Goal: Task Accomplishment & Management: Use online tool/utility

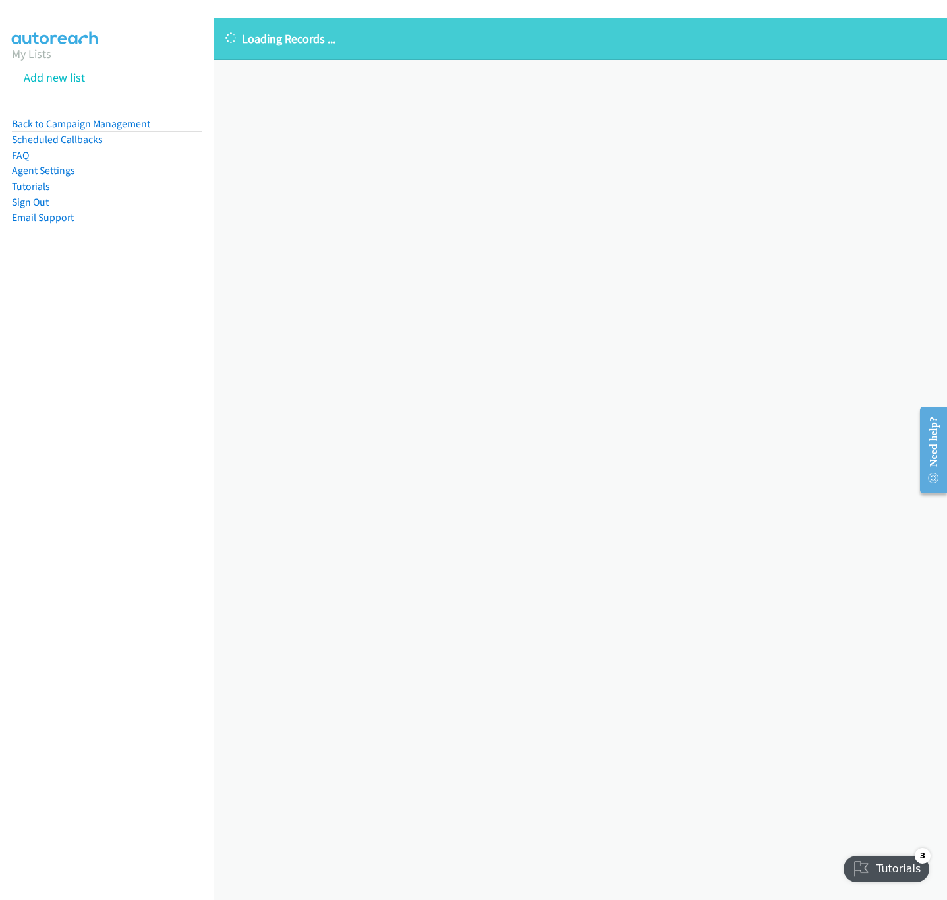
click at [527, 388] on div "Loading Records ... Sorry, something went wrong please try again." at bounding box center [581, 459] width 734 height 882
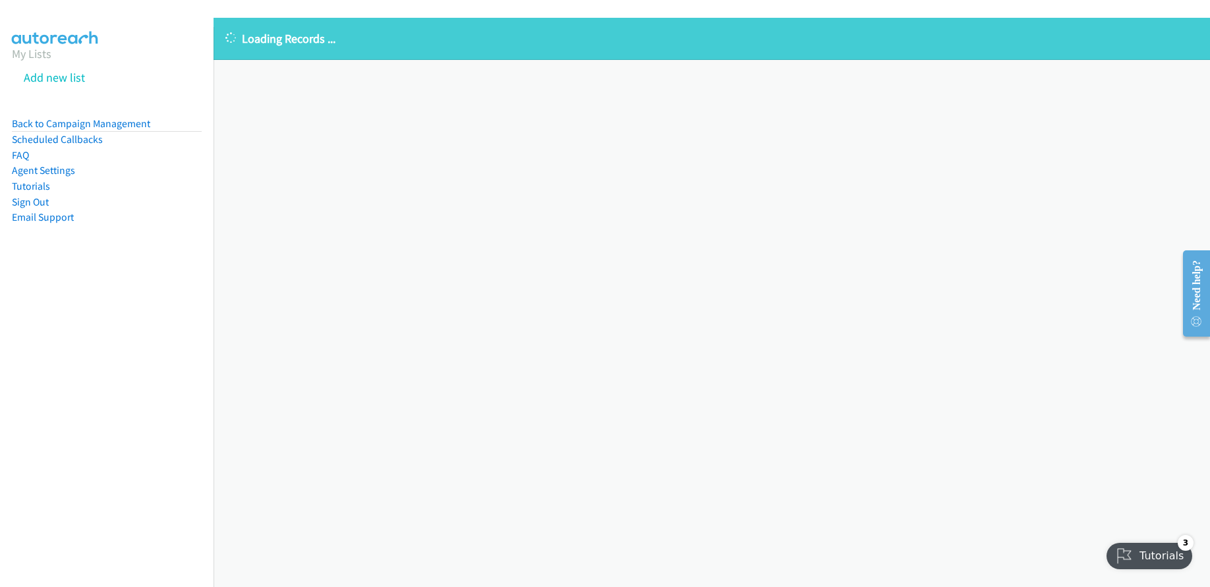
click at [141, 133] on li "Scheduled Callbacks" at bounding box center [107, 140] width 190 height 16
click at [136, 125] on link "Back to Campaign Management" at bounding box center [81, 123] width 138 height 13
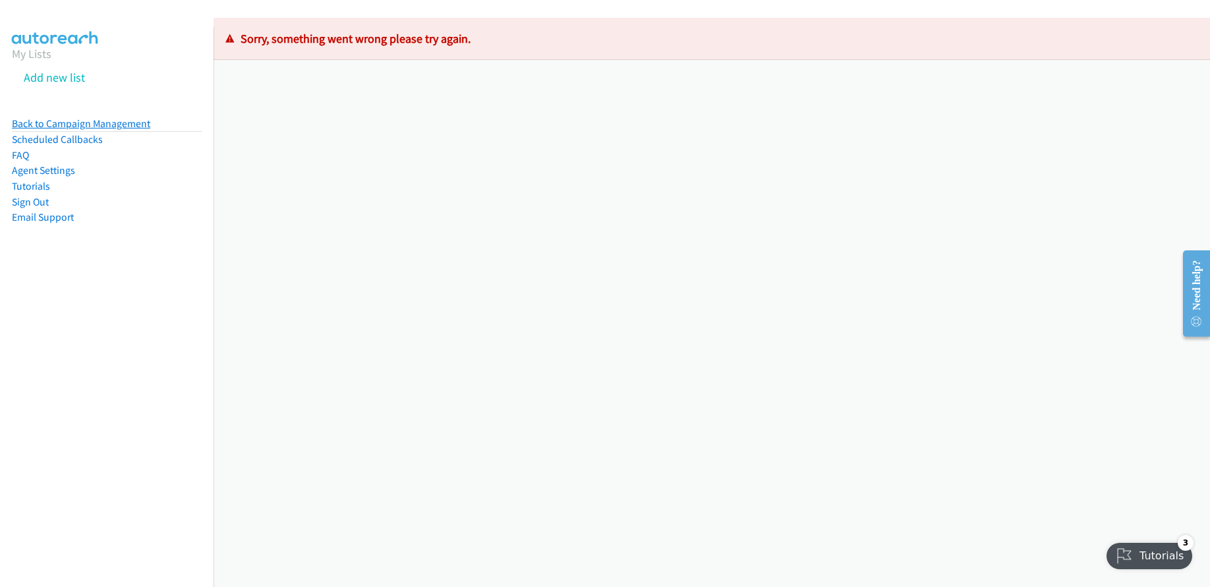
click at [115, 119] on link "Back to Campaign Management" at bounding box center [81, 123] width 138 height 13
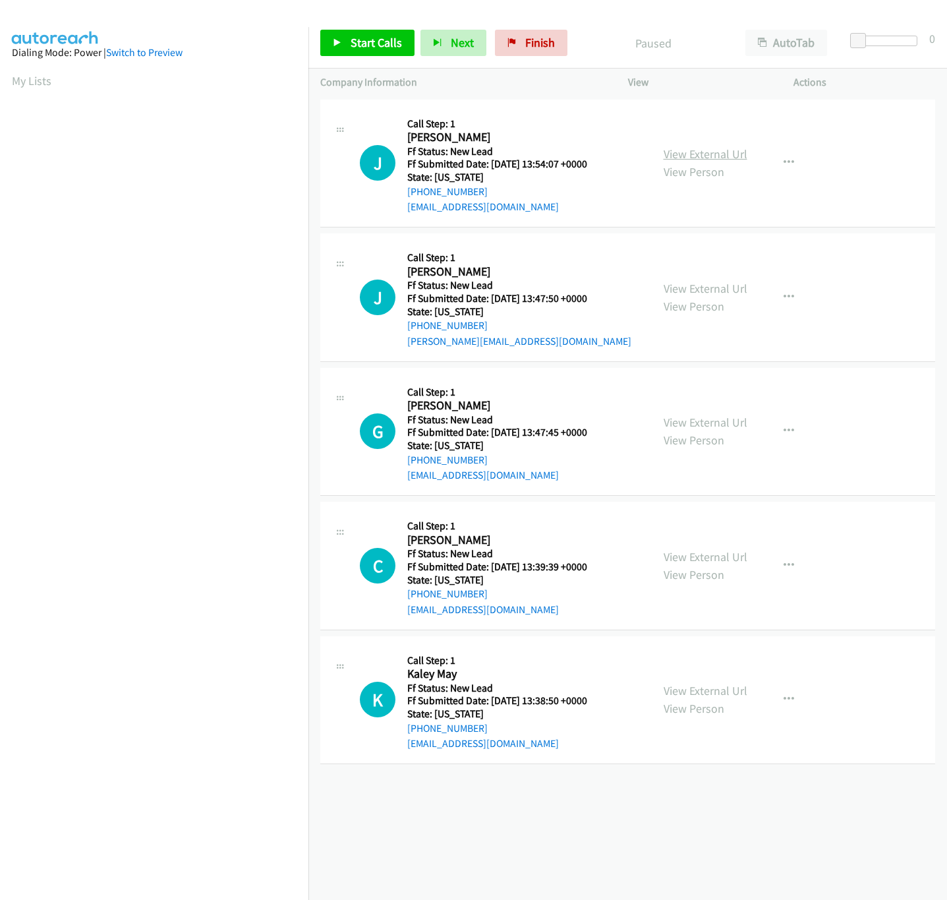
click at [706, 149] on link "View External Url" at bounding box center [706, 153] width 84 height 15
click at [359, 47] on span "Start Calls" at bounding box center [376, 42] width 51 height 15
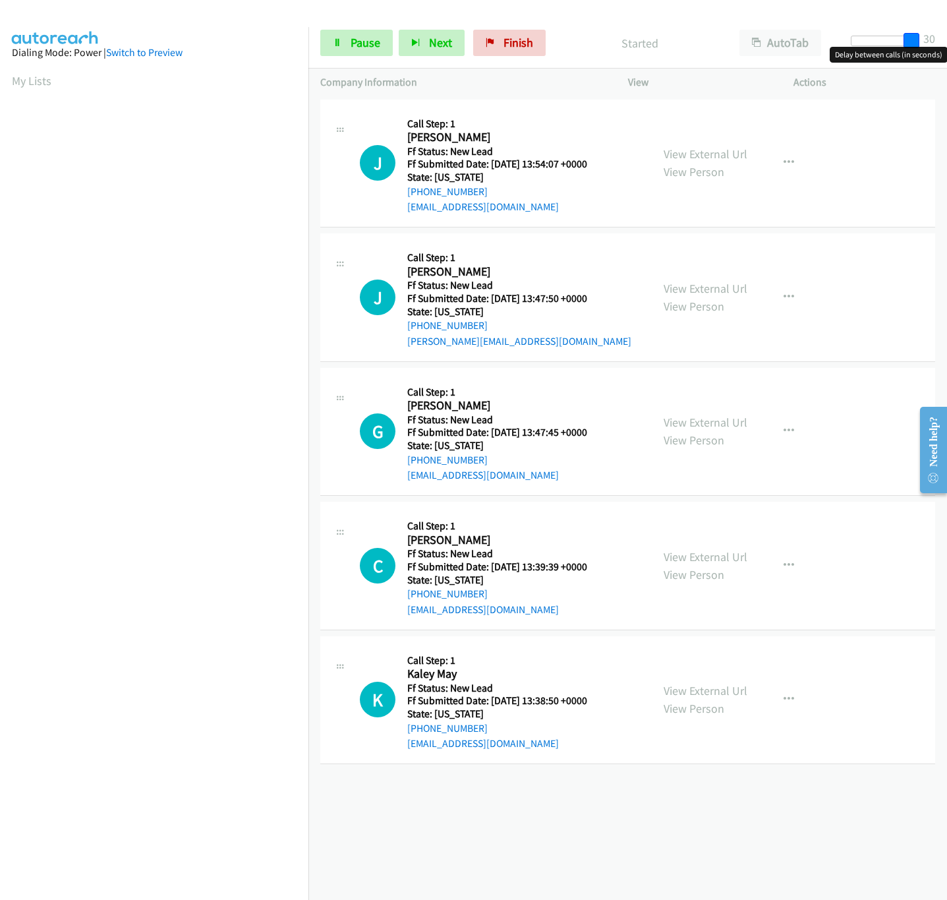
drag, startPoint x: 858, startPoint y: 42, endPoint x: 973, endPoint y: 38, distance: 114.8
click at [947, 38] on html "Start Calls Pause Next Finish Started AutoTab AutoTab 30 Company Information In…" at bounding box center [473, 31] width 947 height 63
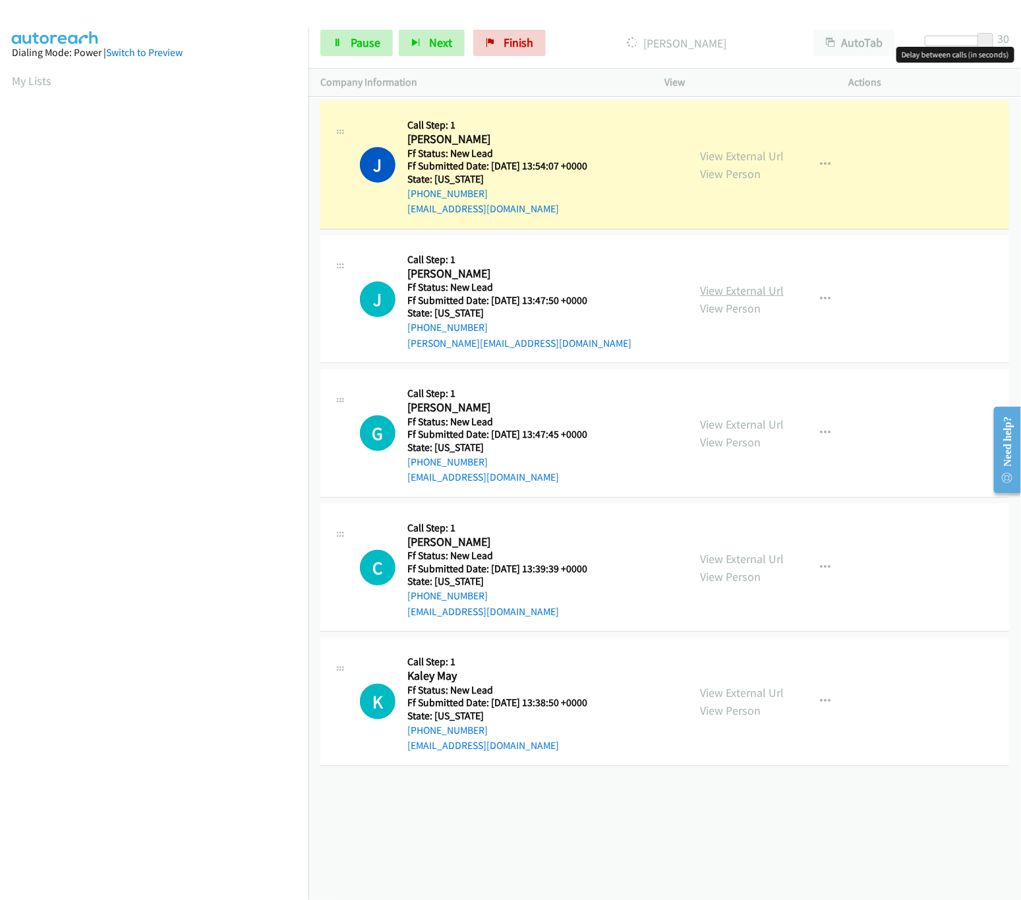
click at [724, 283] on link "View External Url" at bounding box center [743, 290] width 84 height 15
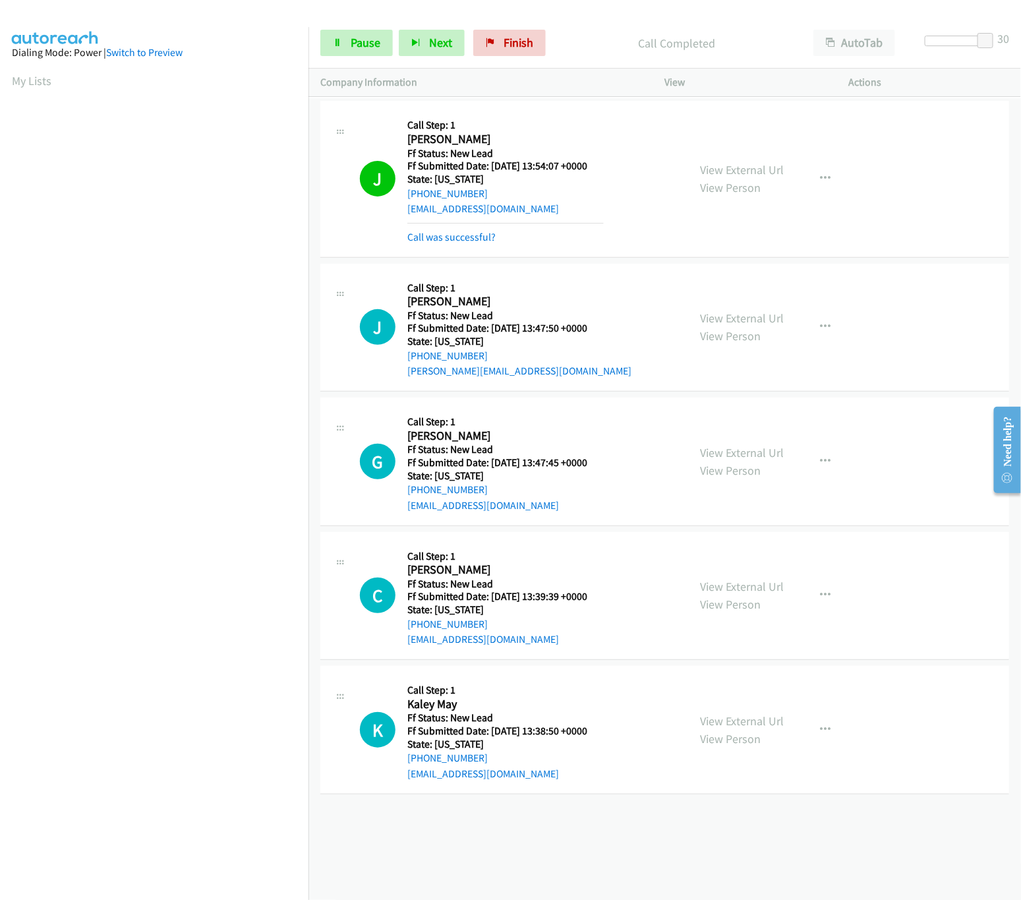
click at [738, 461] on div "View External Url View Person" at bounding box center [743, 462] width 84 height 36
click at [738, 455] on link "View External Url" at bounding box center [743, 452] width 84 height 15
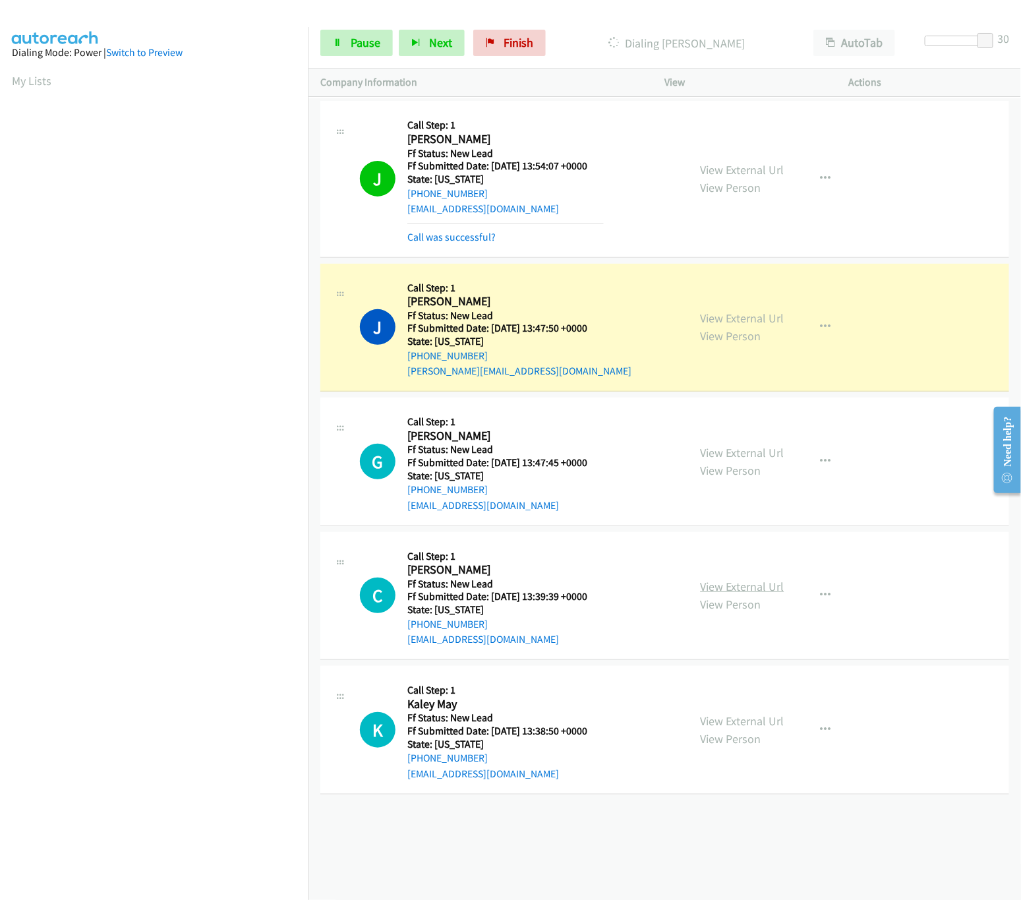
click at [757, 582] on link "View External Url" at bounding box center [743, 586] width 84 height 15
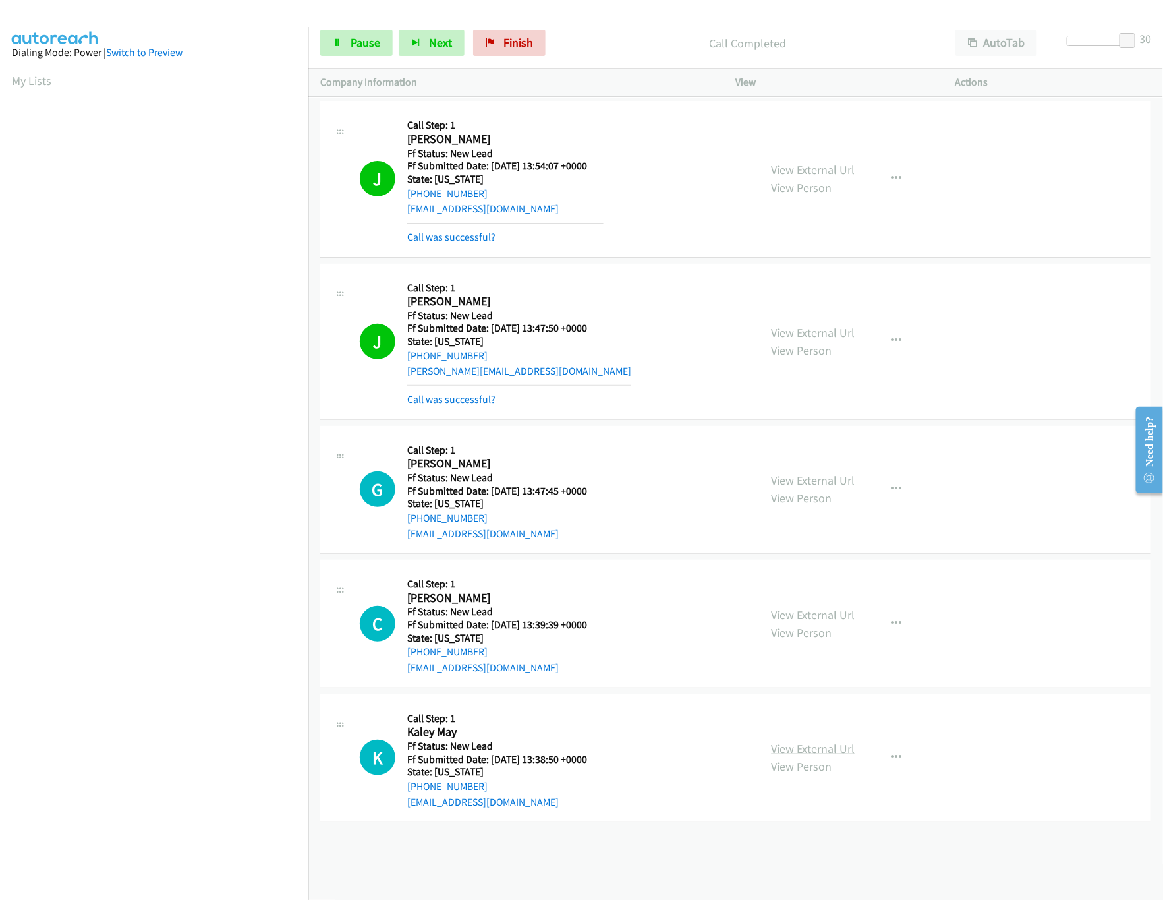
click at [811, 748] on link "View External Url" at bounding box center [814, 748] width 84 height 15
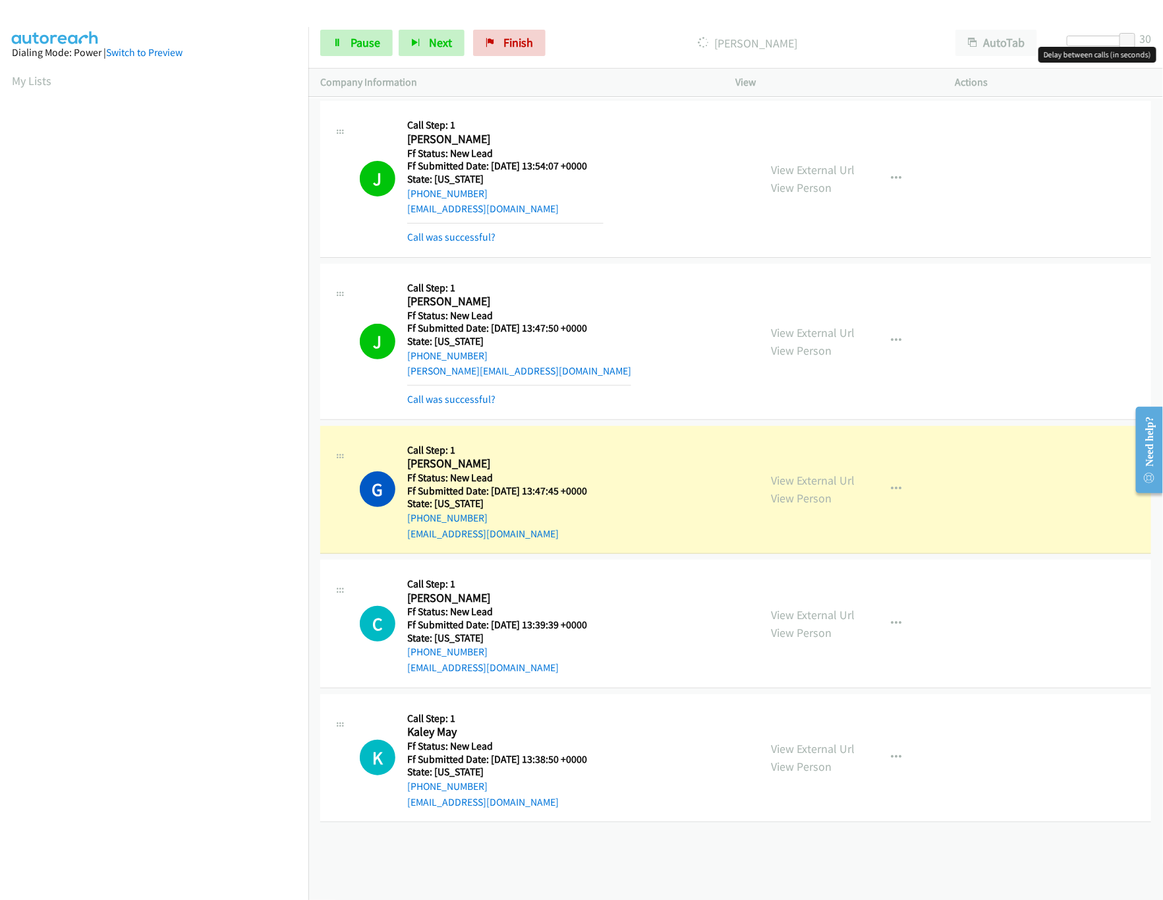
click at [947, 42] on div at bounding box center [1097, 41] width 61 height 11
drag, startPoint x: 1110, startPoint y: 42, endPoint x: 1102, endPoint y: 42, distance: 8.6
click at [947, 42] on span at bounding box center [1108, 41] width 16 height 16
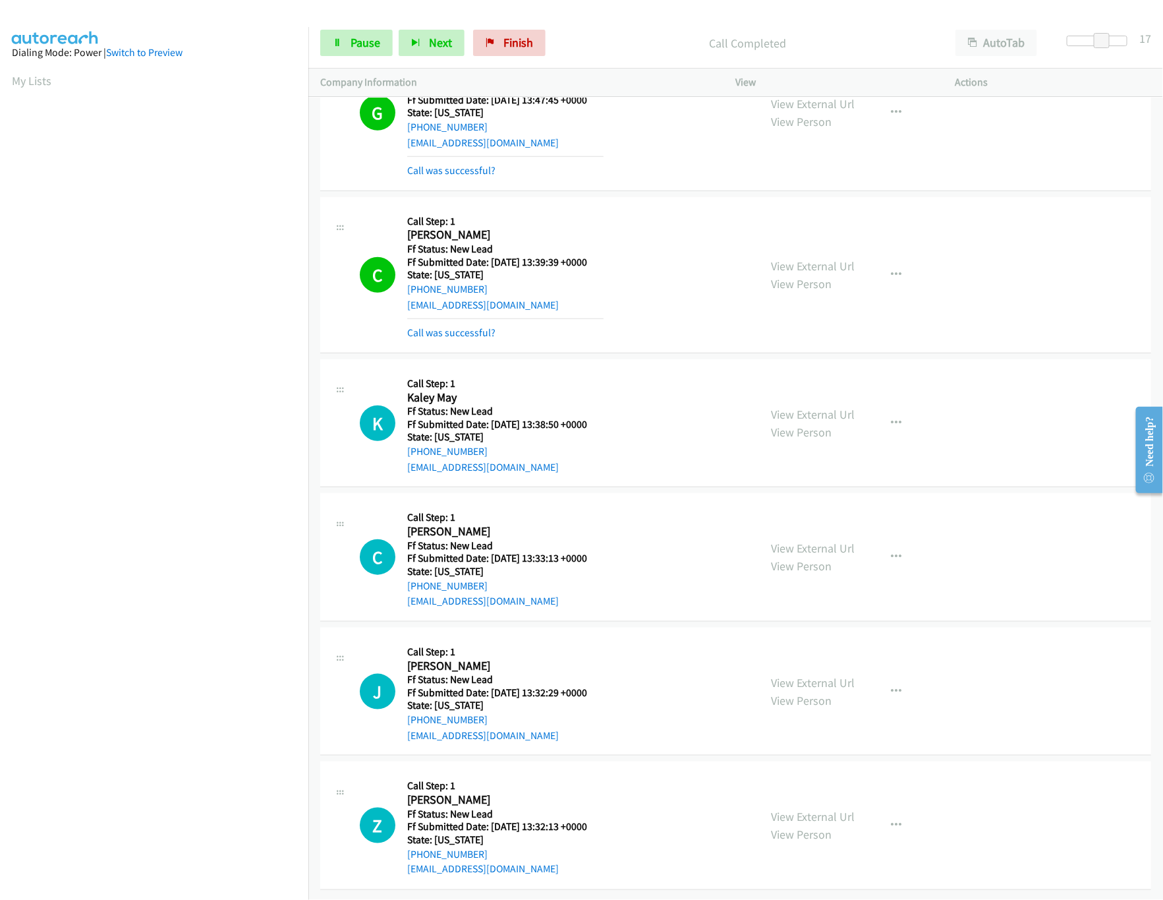
scroll to position [409, 0]
click at [797, 675] on link "View External Url" at bounding box center [814, 682] width 84 height 15
click at [829, 541] on link "View External Url" at bounding box center [814, 548] width 84 height 15
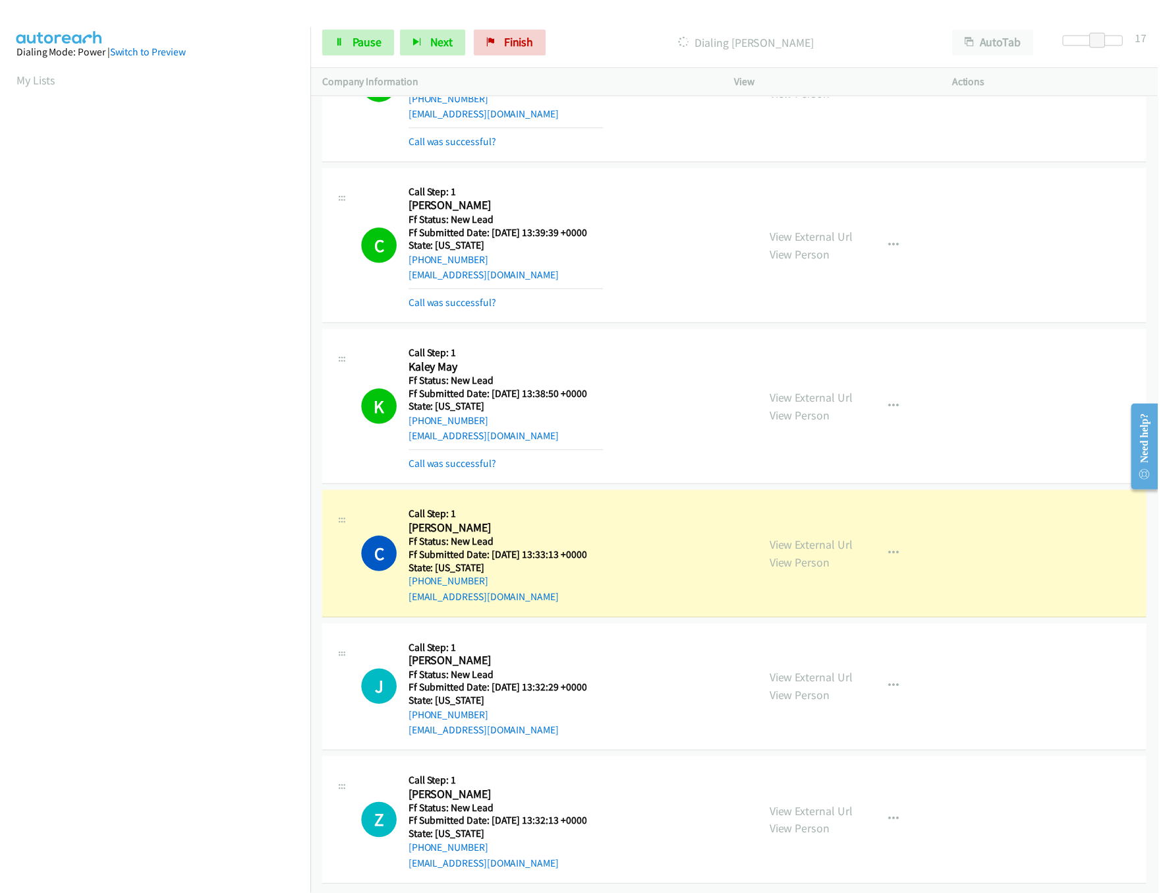
scroll to position [437, 0]
click at [809, 809] on link "View External Url" at bounding box center [814, 816] width 84 height 15
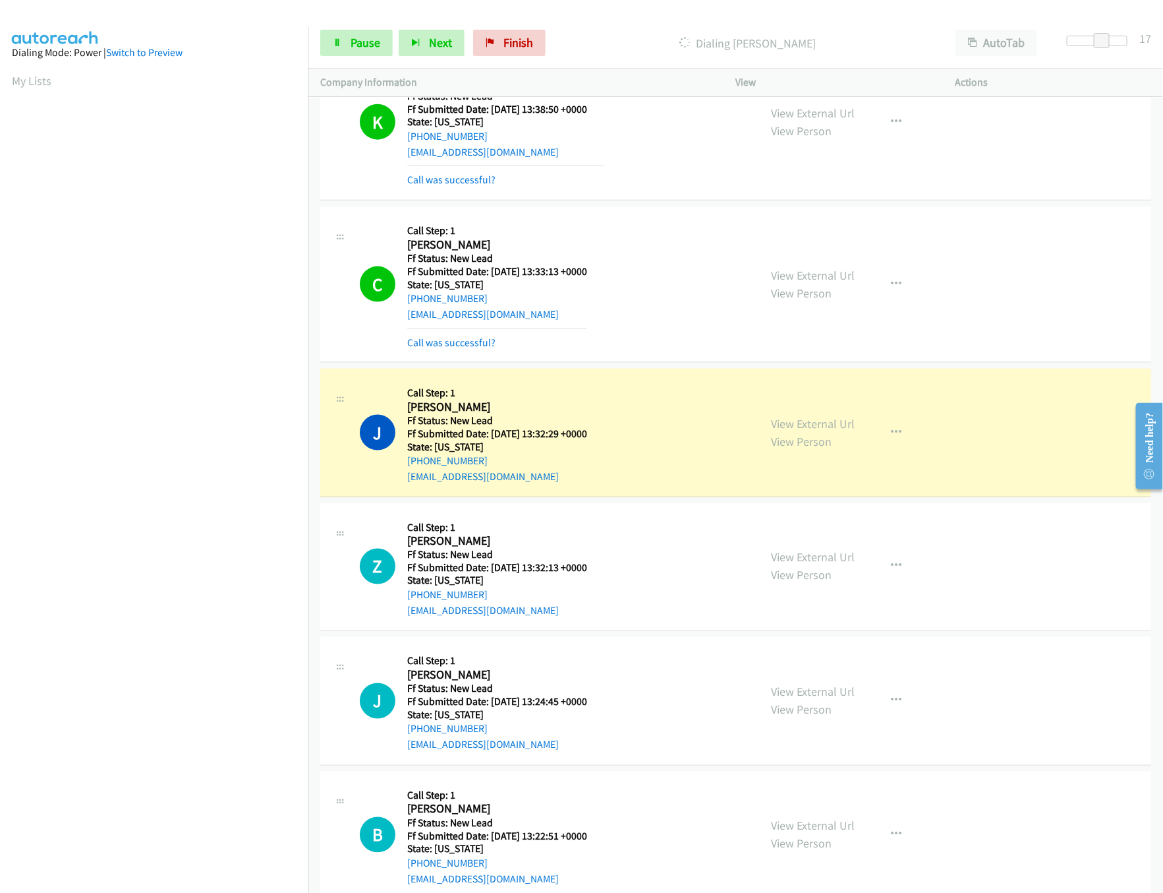
scroll to position [876, 0]
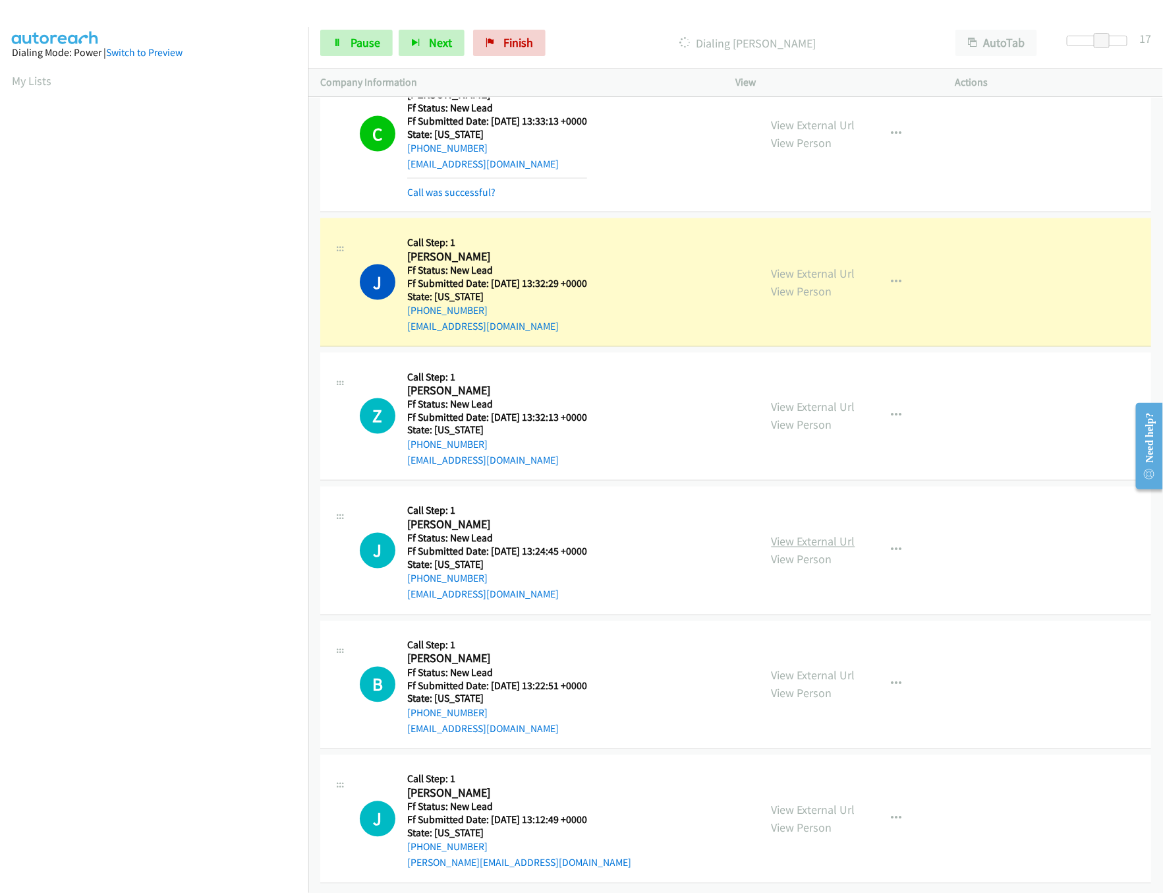
click at [827, 535] on div "View External Url View Person" at bounding box center [814, 551] width 84 height 36
click at [827, 534] on link "View External Url" at bounding box center [814, 541] width 84 height 15
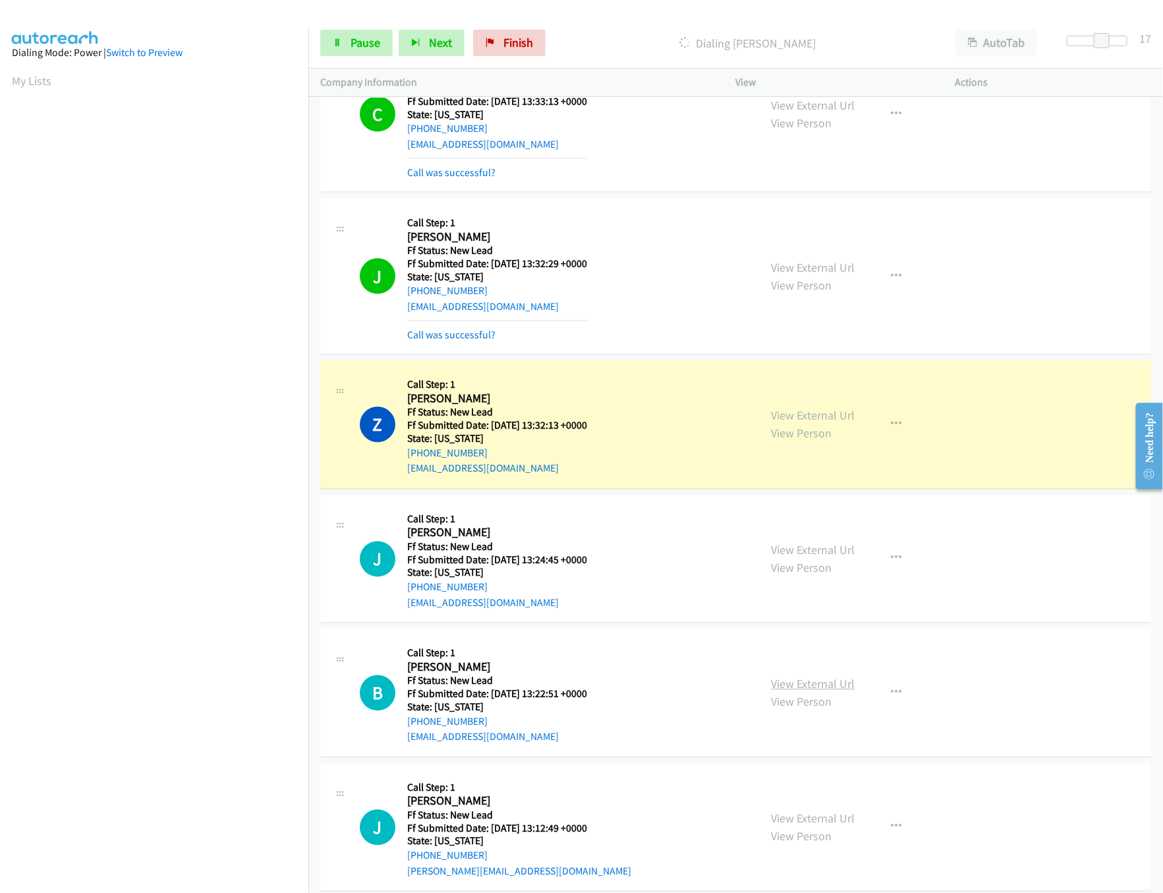
click at [792, 690] on link "View External Url" at bounding box center [814, 683] width 84 height 15
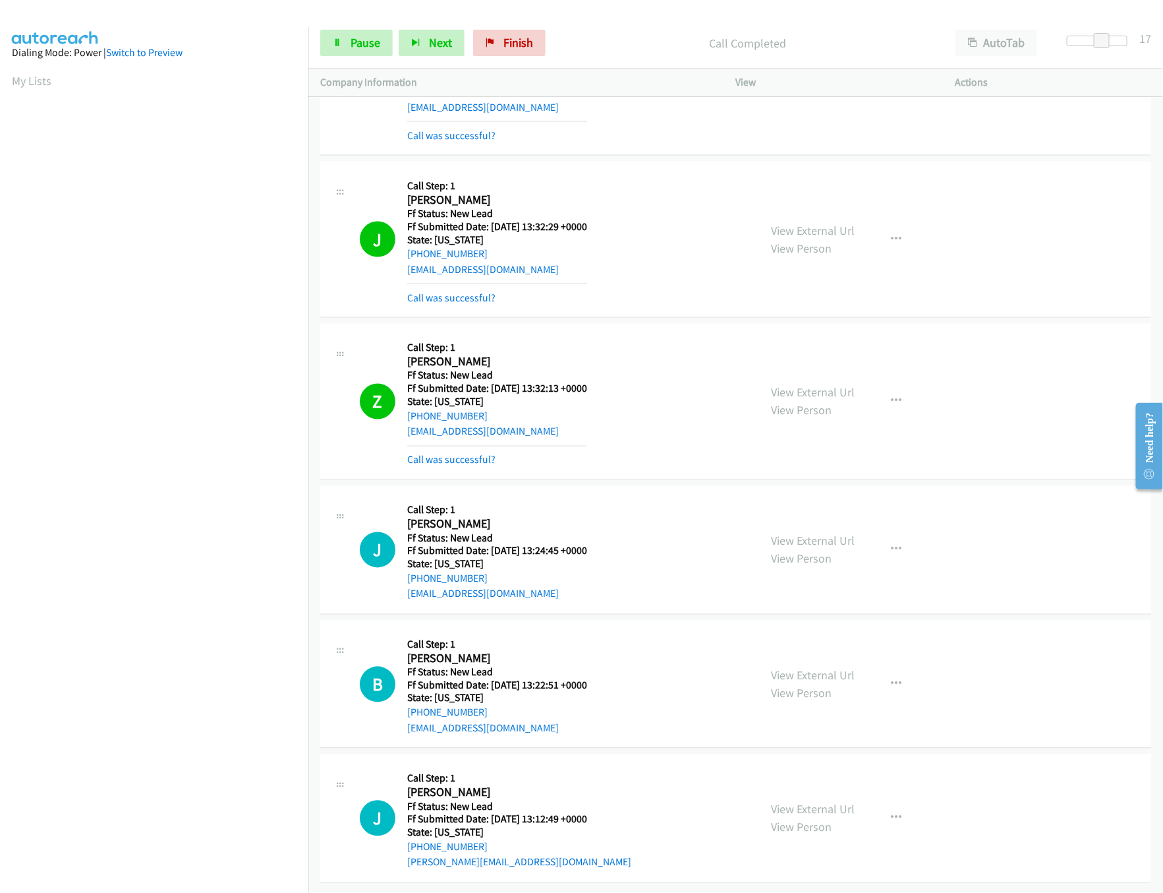
scroll to position [933, 0]
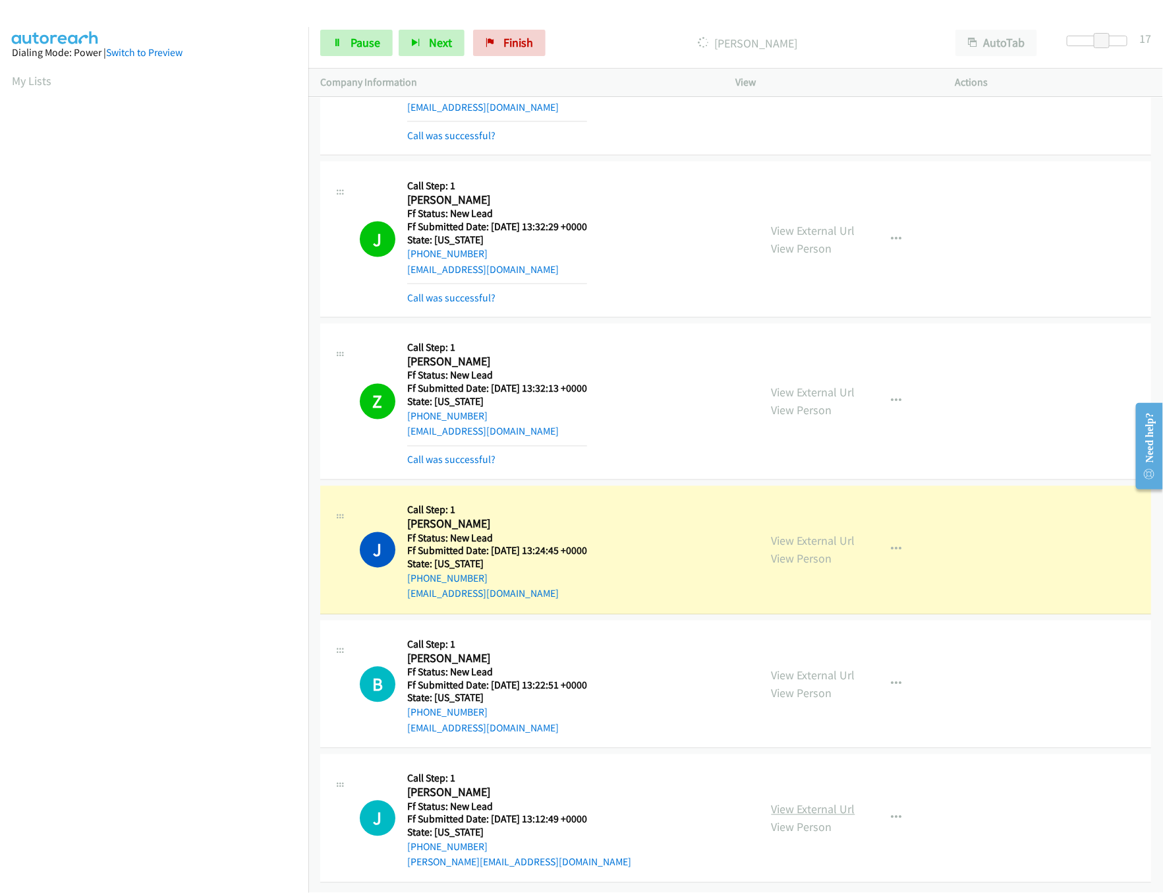
click at [790, 802] on link "View External Url" at bounding box center [814, 809] width 84 height 15
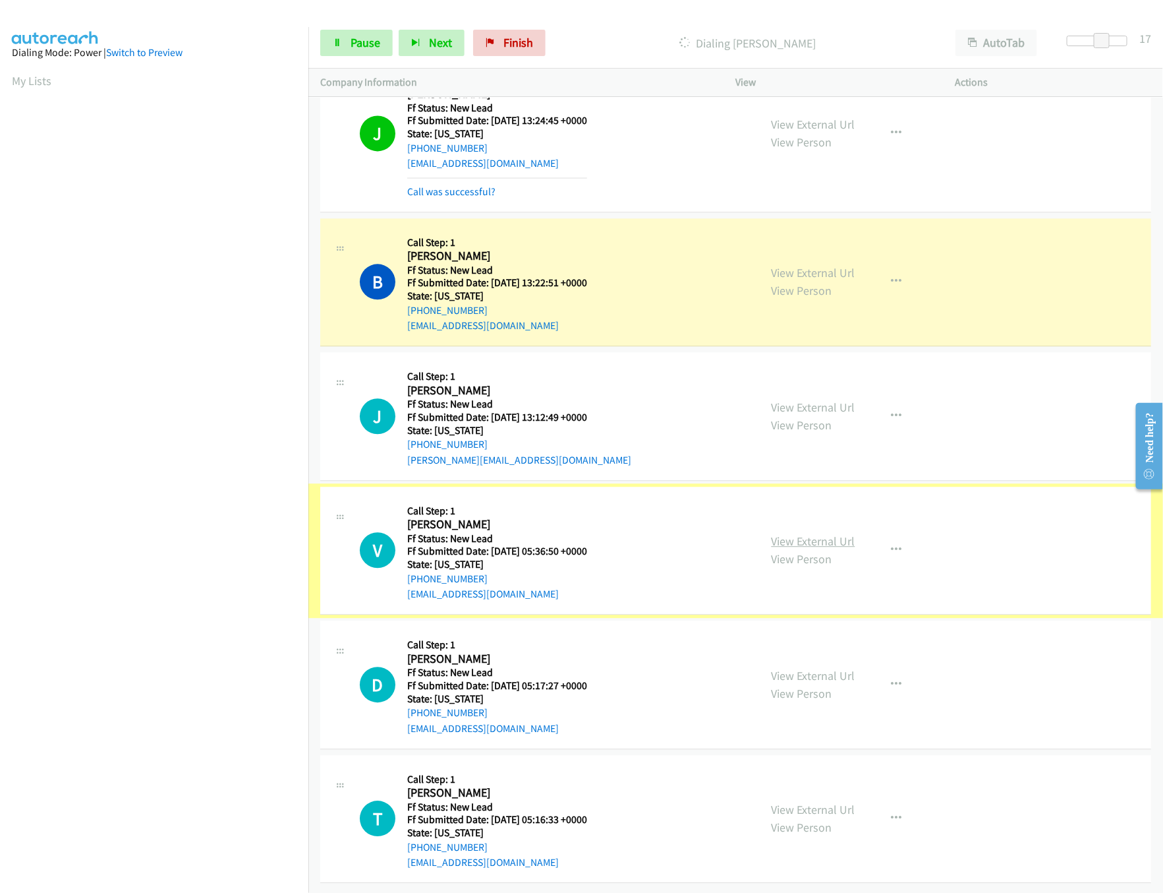
scroll to position [1365, 0]
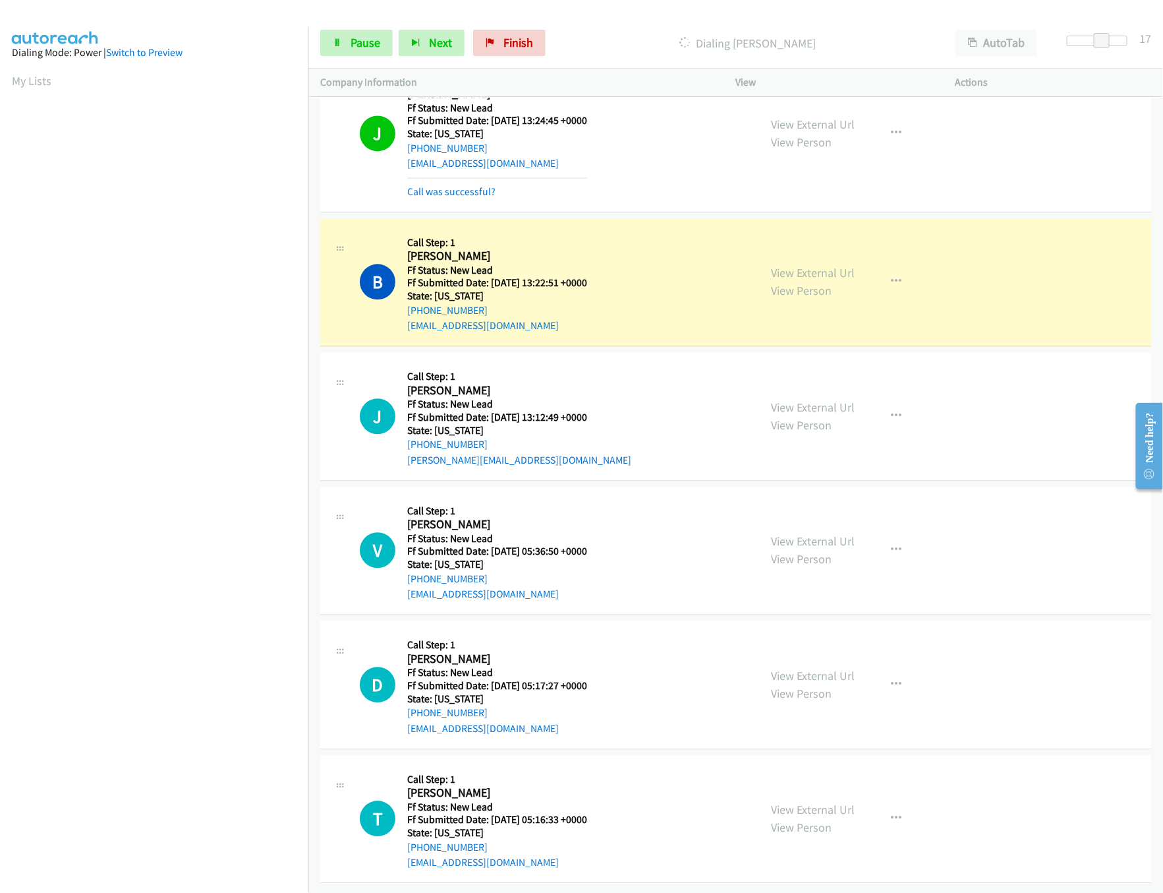
click at [838, 534] on div "View External Url View Person" at bounding box center [814, 550] width 84 height 36
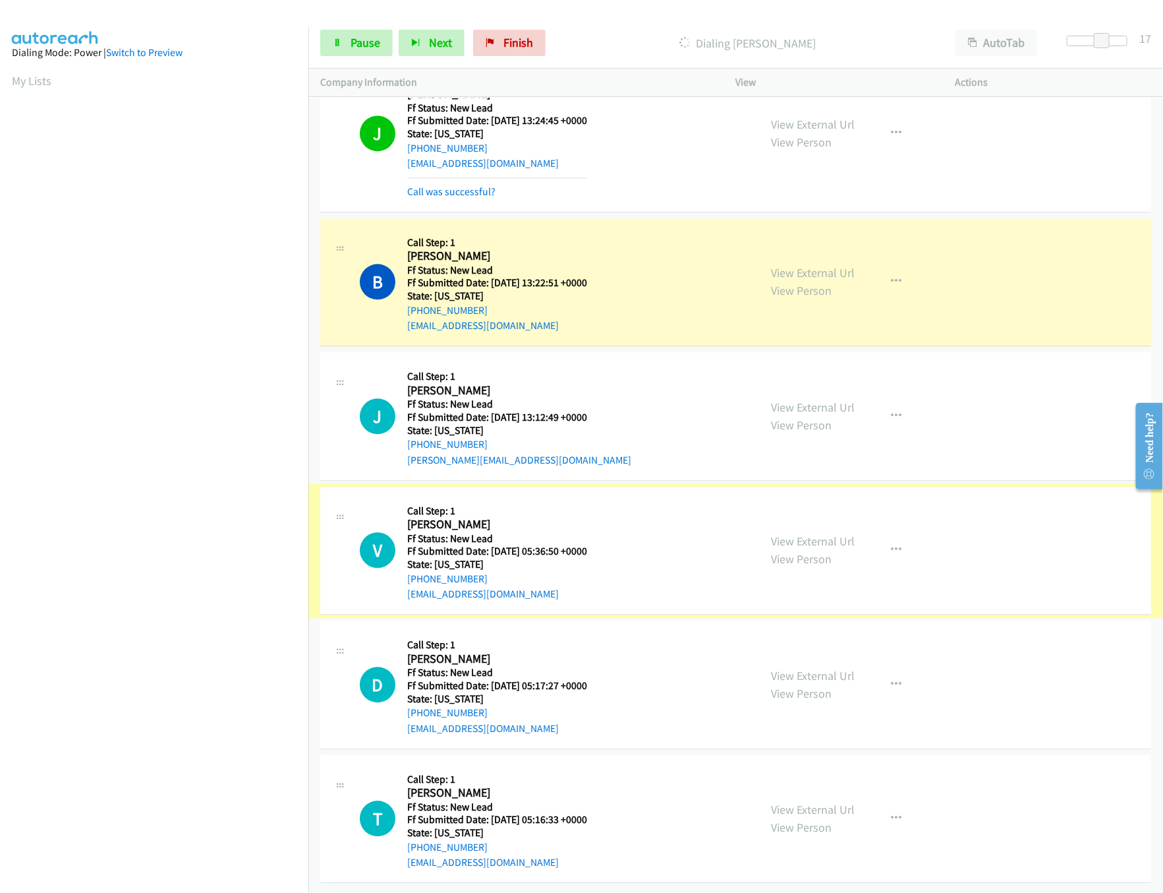
click at [833, 533] on link "View External Url" at bounding box center [814, 540] width 84 height 15
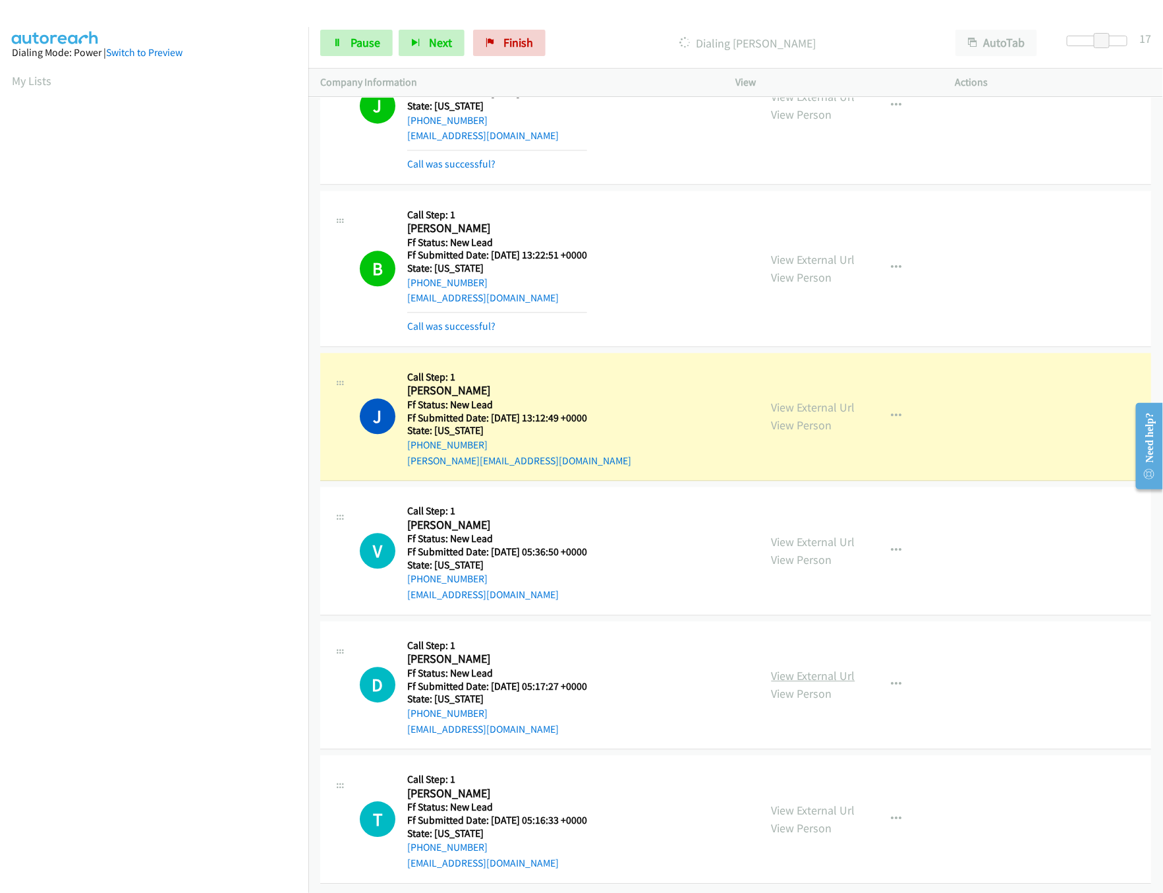
scroll to position [1393, 0]
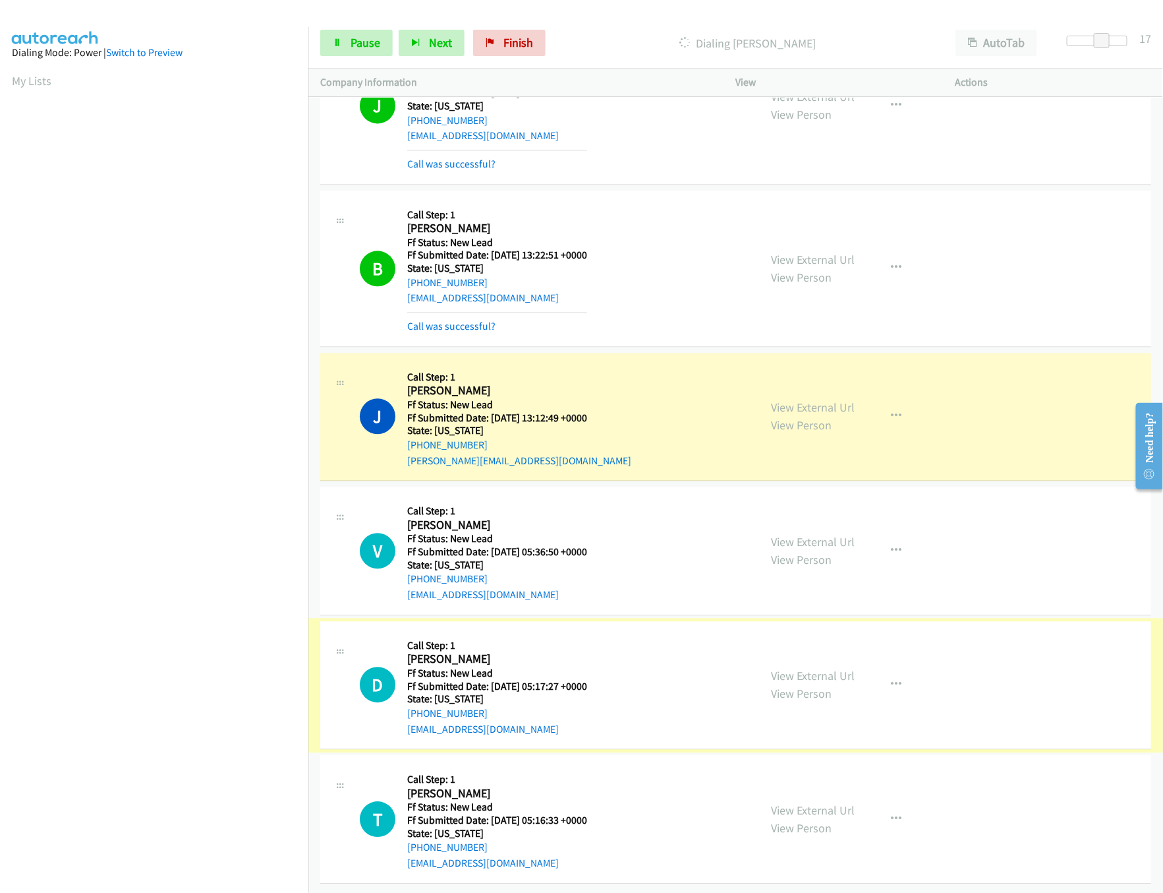
click at [823, 668] on link "View External Url" at bounding box center [814, 675] width 84 height 15
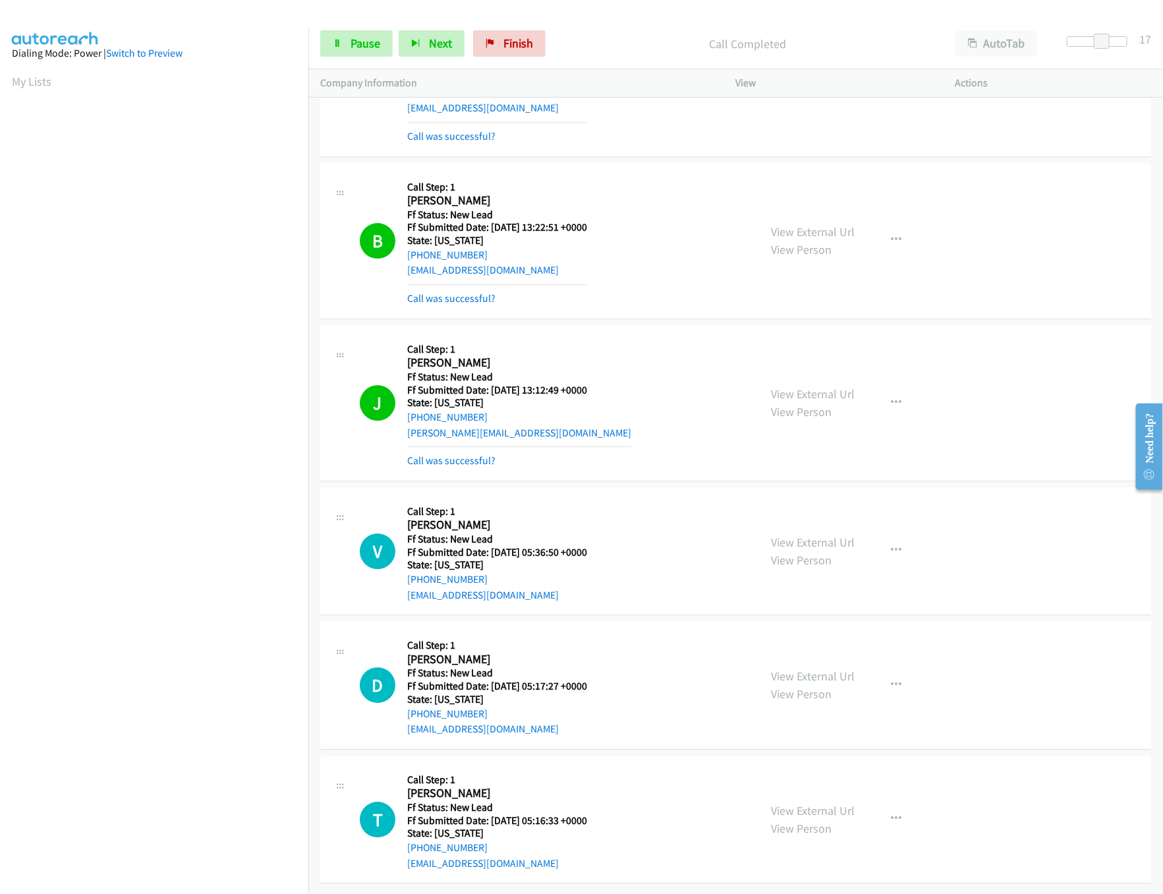
scroll to position [1422, 0]
click at [809, 802] on link "View External Url" at bounding box center [814, 809] width 84 height 15
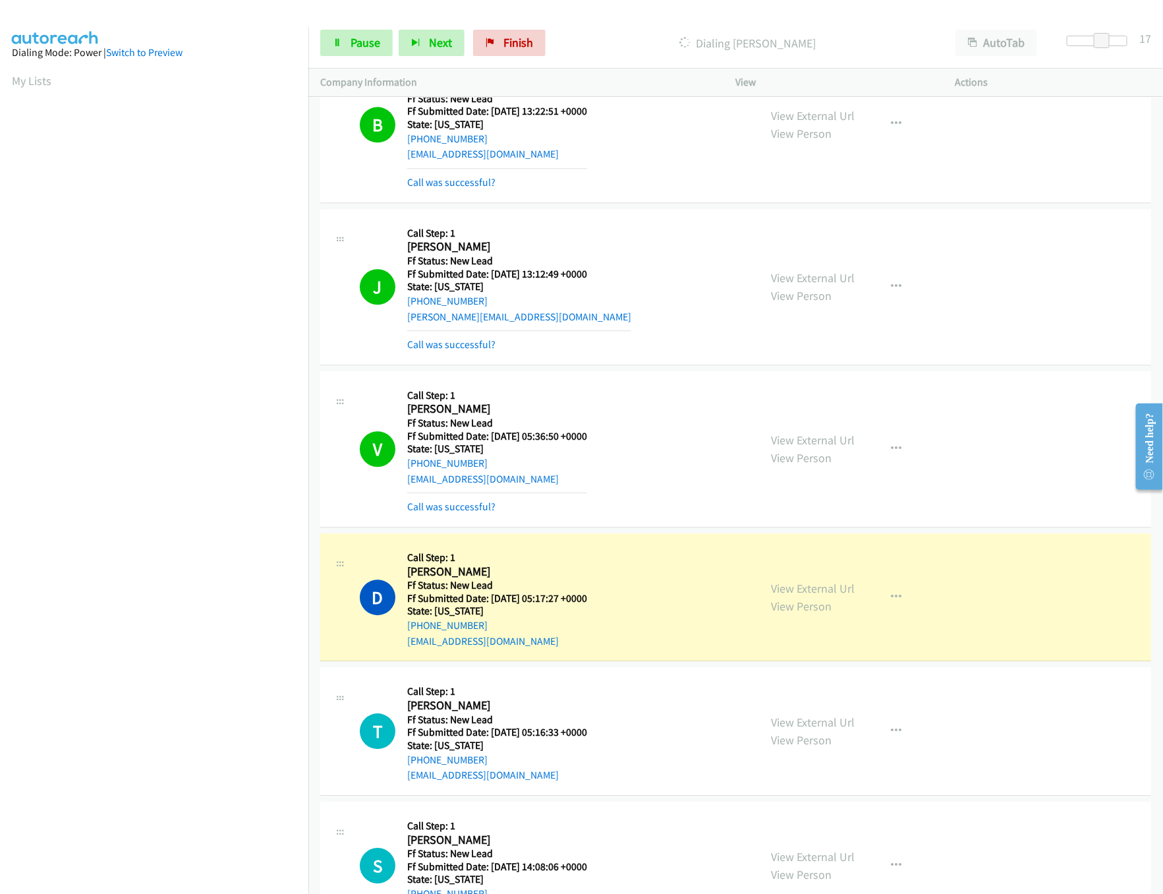
scroll to position [1584, 0]
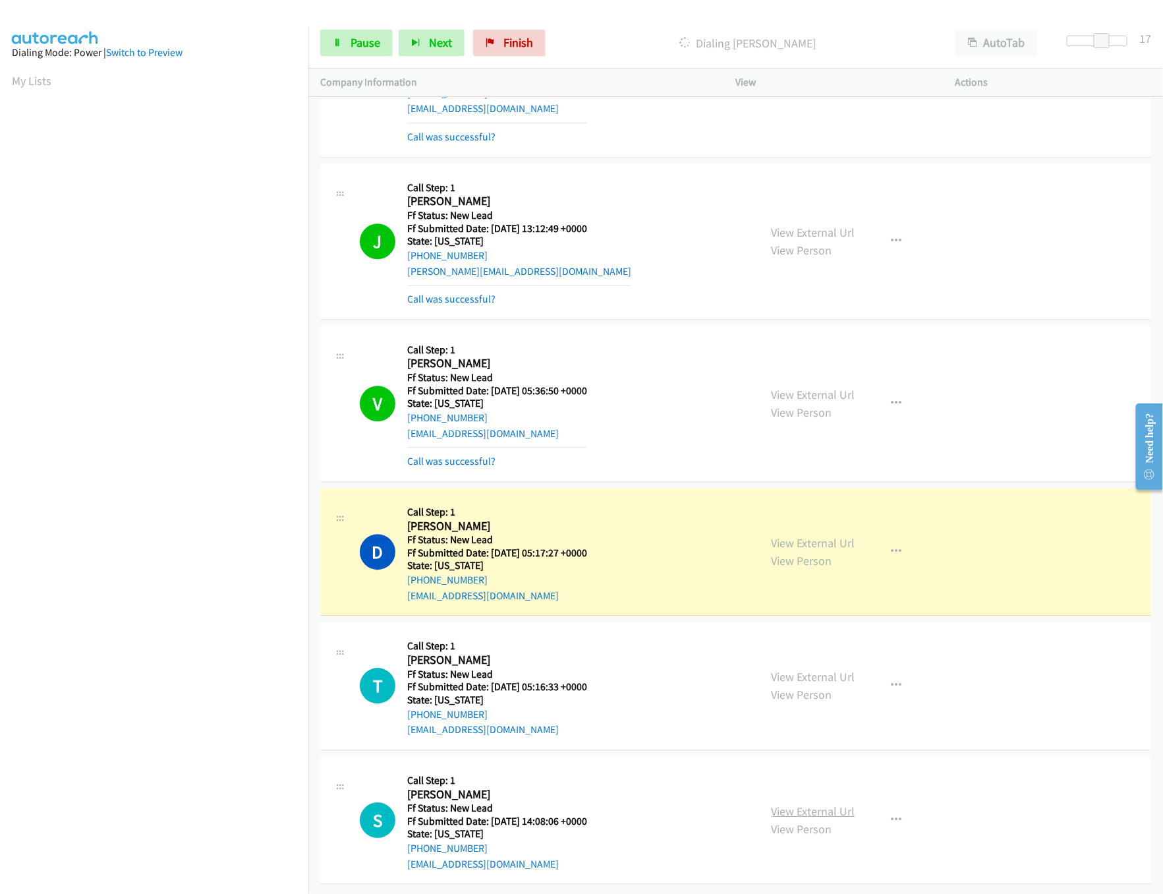
click at [790, 804] on link "View External Url" at bounding box center [814, 811] width 84 height 15
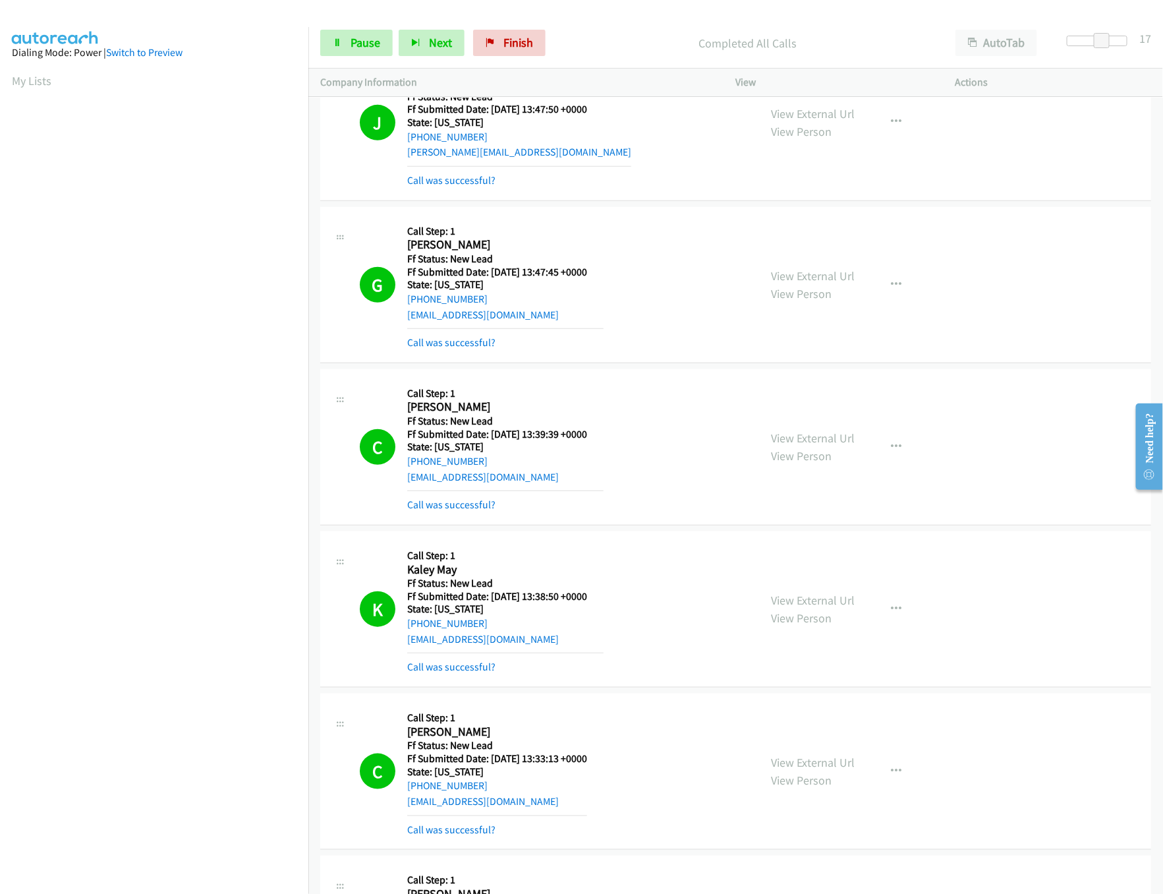
scroll to position [0, 0]
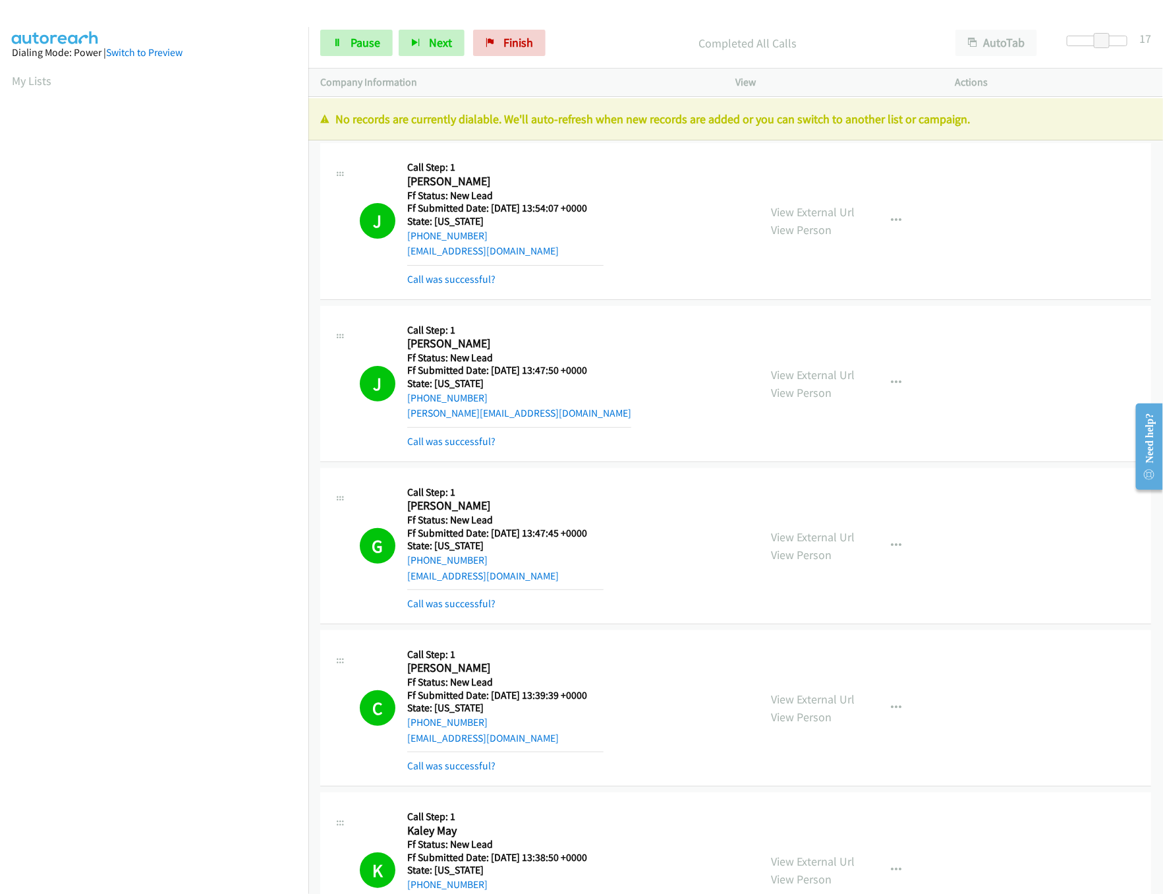
click at [222, 798] on nav "Dialing Mode: Power | Switch to Preview My Lists" at bounding box center [154, 474] width 309 height 894
click at [228, 809] on nav "Dialing Mode: Power | Switch to Preview My Lists" at bounding box center [154, 474] width 309 height 894
click at [360, 45] on span "Pause" at bounding box center [366, 42] width 30 height 15
click at [541, 45] on span "Finish" at bounding box center [540, 42] width 30 height 15
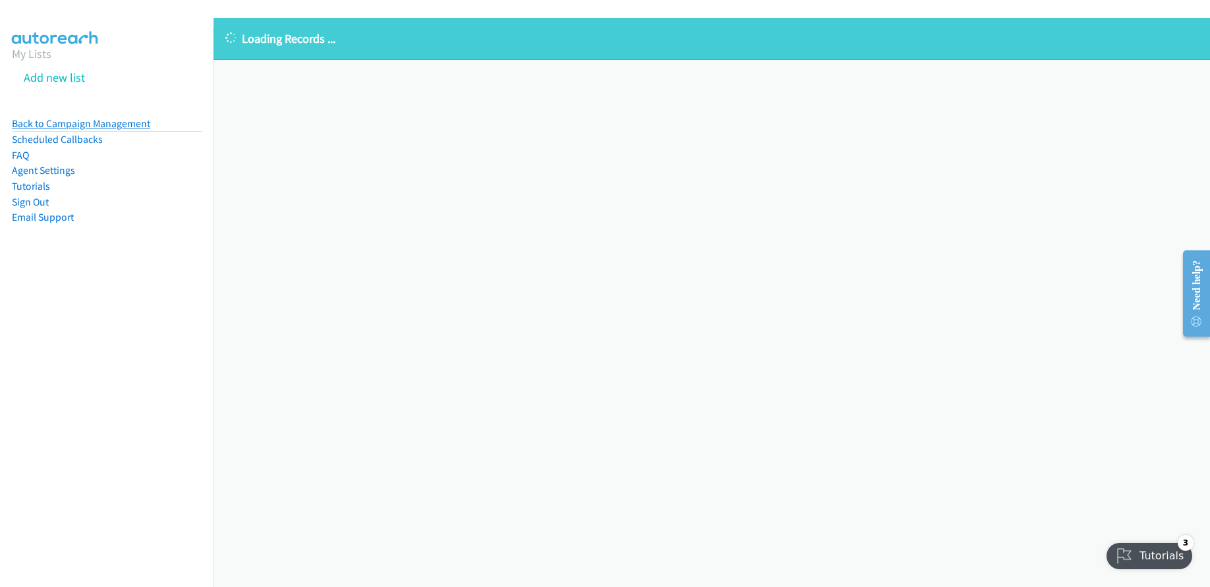
click at [115, 129] on link "Back to Campaign Management" at bounding box center [81, 123] width 138 height 13
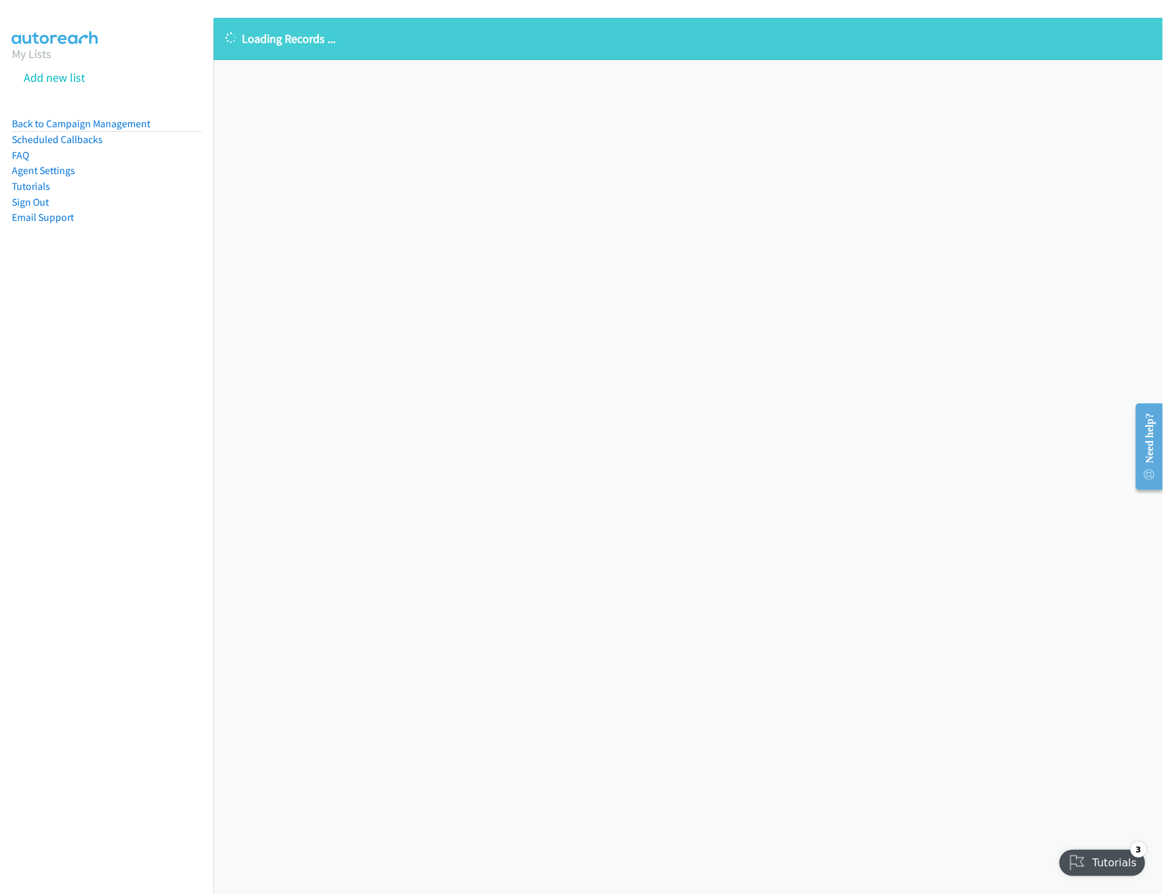
click at [570, 683] on div "Loading Records ... Sorry, something went wrong please try again." at bounding box center [689, 456] width 950 height 876
click at [141, 121] on link "Back to Campaign Management" at bounding box center [81, 123] width 138 height 13
click at [485, 435] on div "Loading Records ... Sorry, something went wrong please try again." at bounding box center [689, 456] width 950 height 876
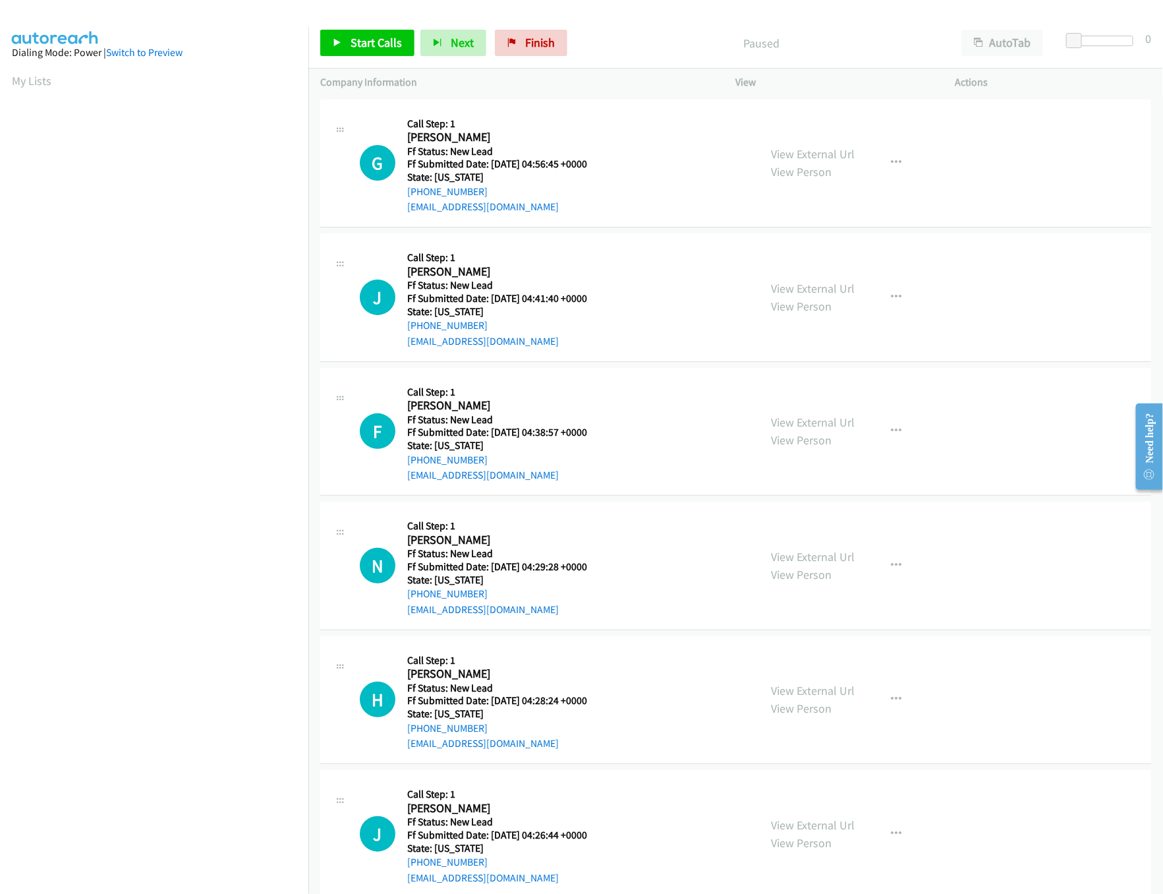
click at [581, 130] on h2 "Gardy Desroches" at bounding box center [505, 137] width 196 height 15
click at [647, 115] on div "G Callback Scheduled Call Step: 1 Gardy Desroches America/Chicago Ff Status: Ne…" at bounding box center [554, 163] width 388 height 104
click at [827, 152] on link "View External Url" at bounding box center [814, 153] width 84 height 15
click at [359, 51] on link "Start Calls" at bounding box center [367, 43] width 94 height 26
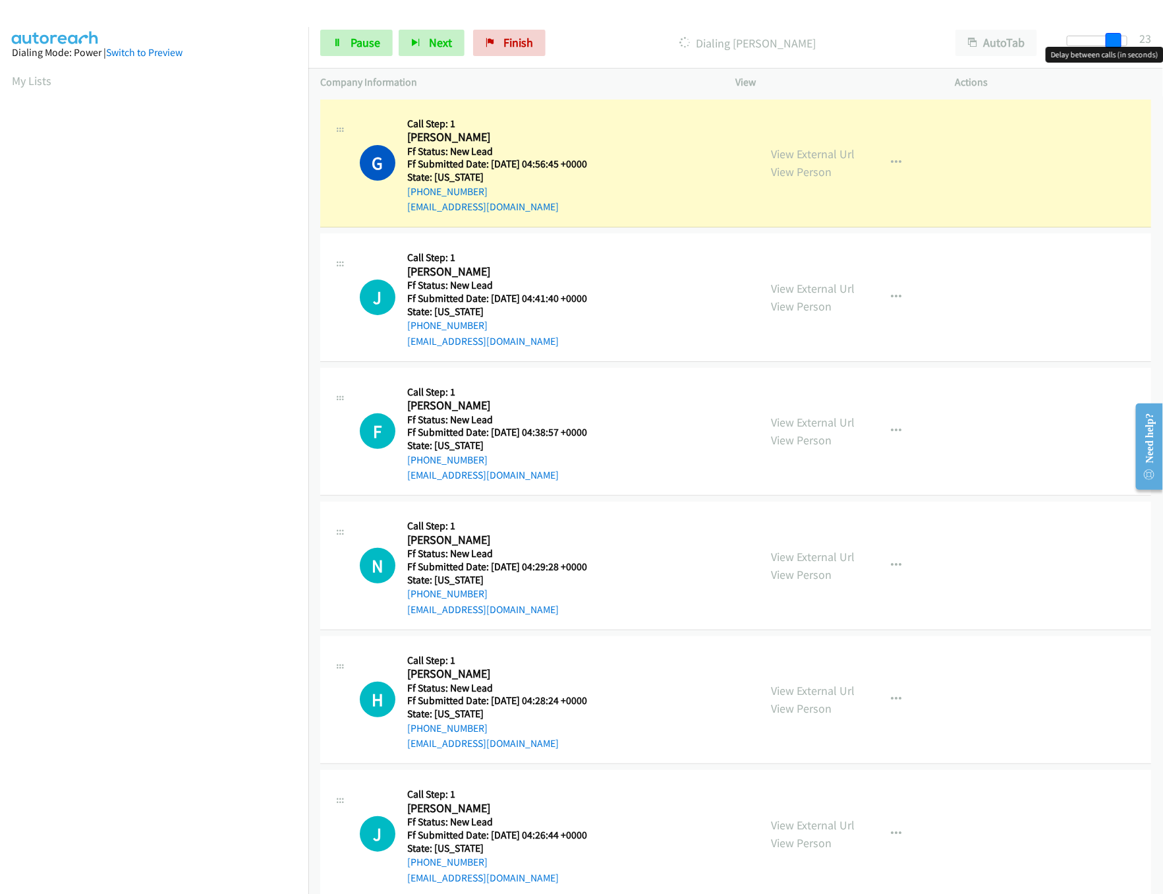
drag, startPoint x: 1074, startPoint y: 36, endPoint x: 1120, endPoint y: 40, distance: 45.7
click at [1120, 40] on span at bounding box center [1114, 41] width 16 height 16
click at [364, 38] on span "Pause" at bounding box center [366, 42] width 30 height 15
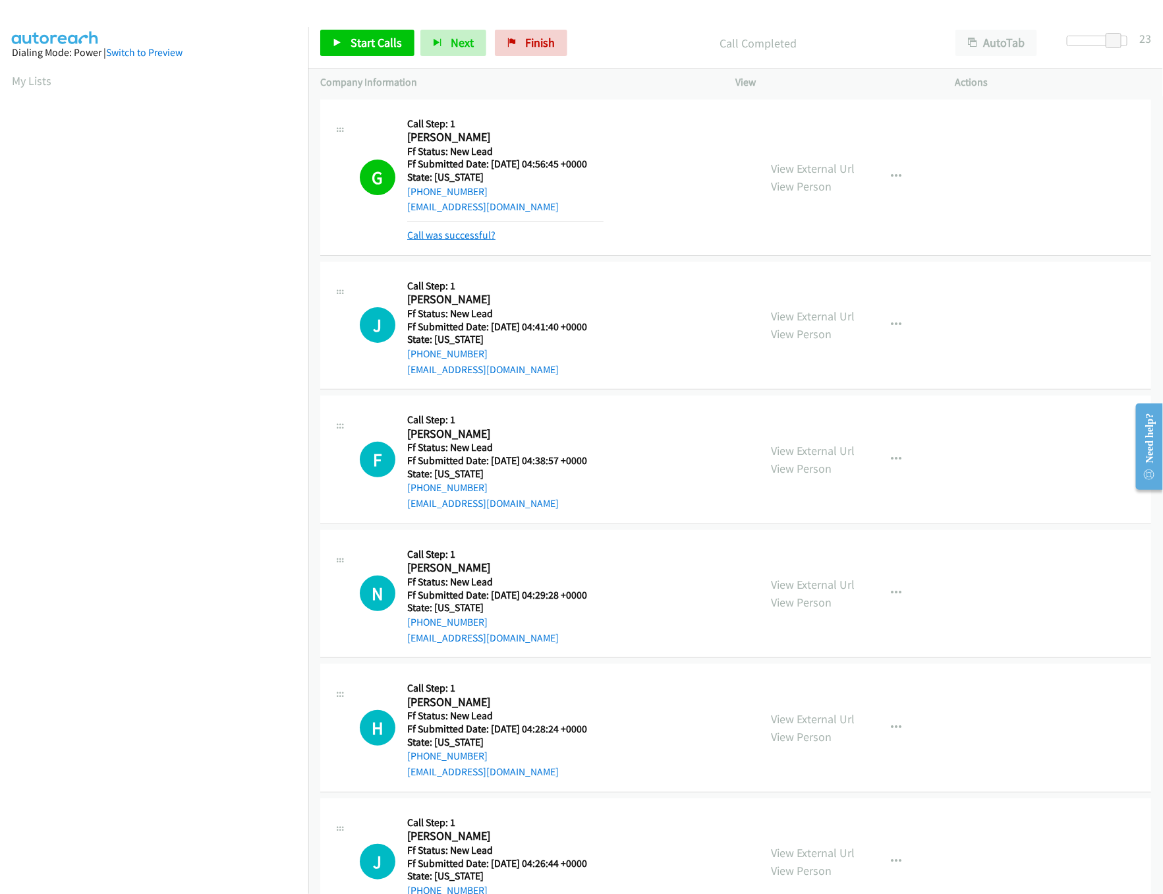
click at [448, 232] on link "Call was successful?" at bounding box center [451, 235] width 88 height 13
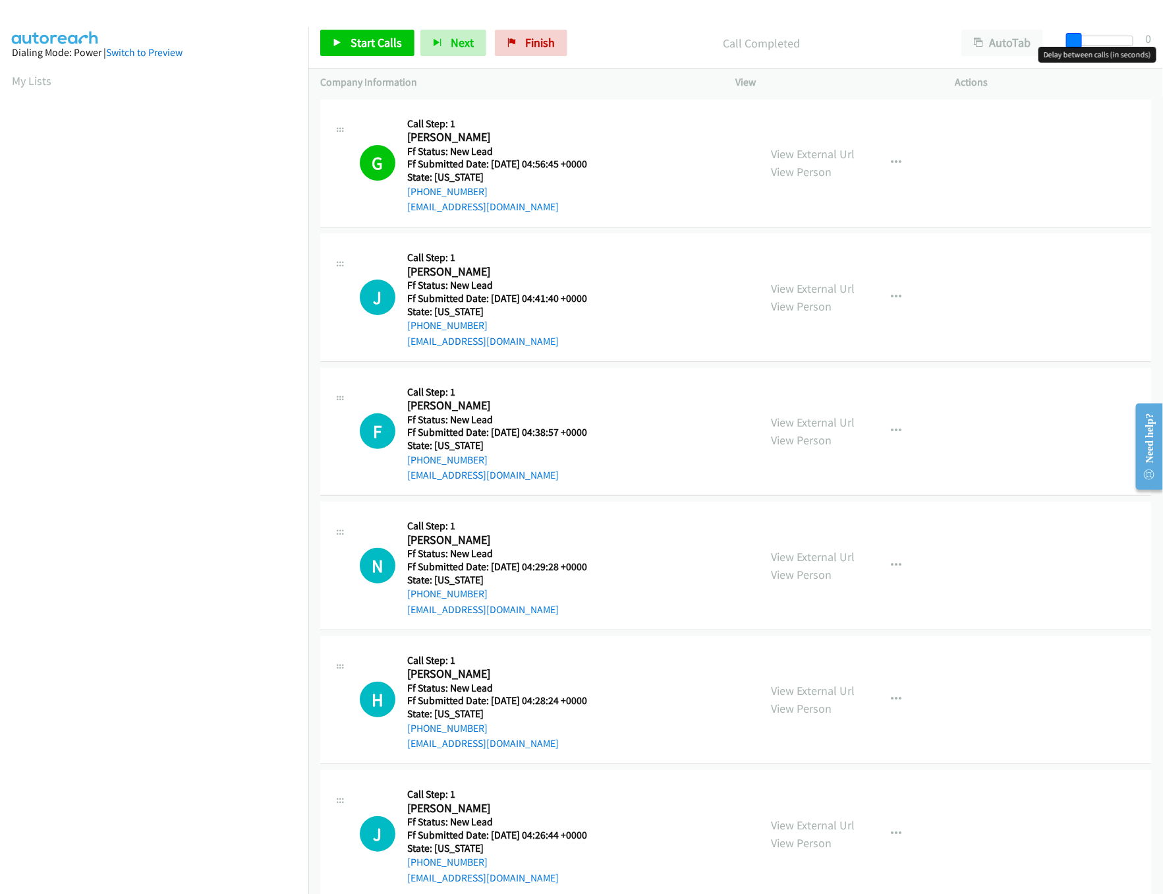
drag, startPoint x: 1117, startPoint y: 38, endPoint x: 728, endPoint y: 44, distance: 389.6
click at [728, 44] on div "Start Calls Pause Next Finish Call Completed AutoTab AutoTab 0" at bounding box center [735, 43] width 855 height 51
click at [785, 287] on link "View External Url" at bounding box center [814, 288] width 84 height 15
click at [527, 42] on span "Finish" at bounding box center [540, 42] width 30 height 15
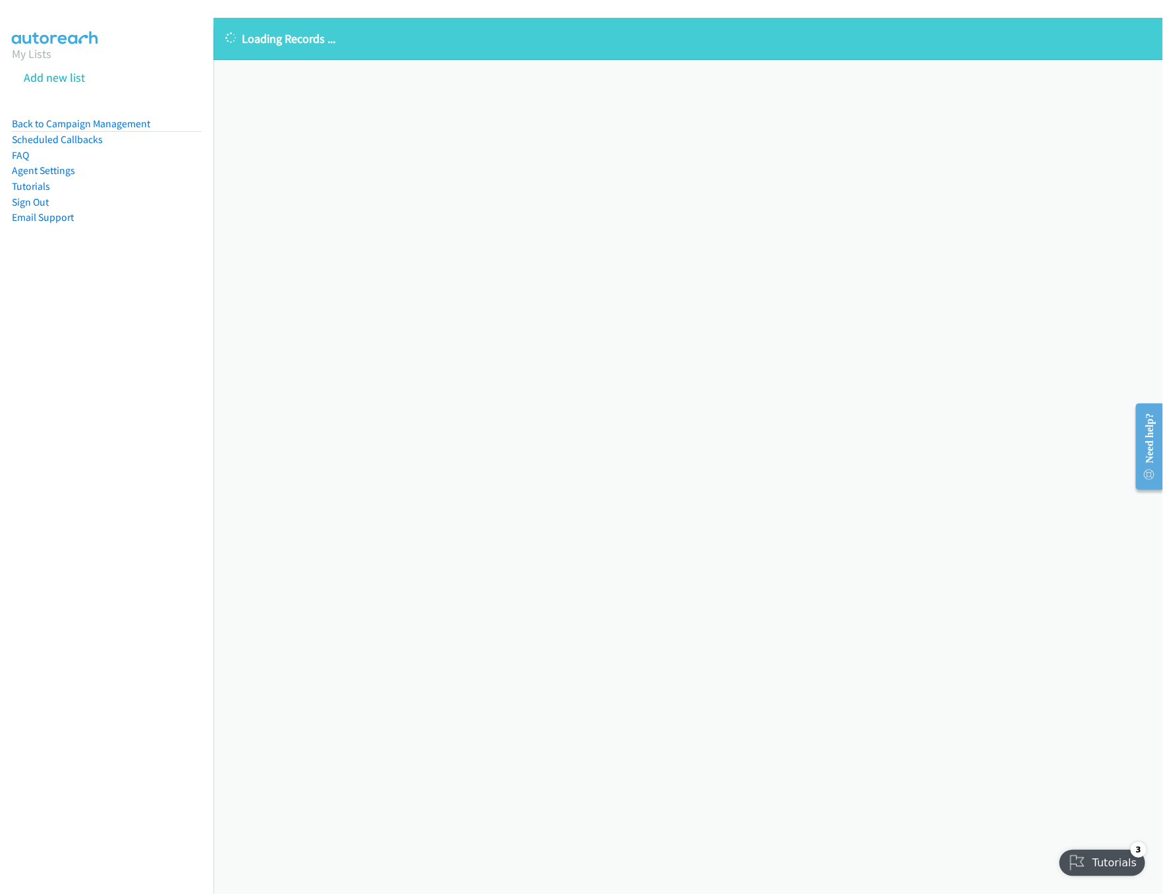
click at [593, 216] on div "Loading Records ... Sorry, something went wrong please try again." at bounding box center [689, 456] width 950 height 876
click at [312, 42] on p "Loading Records ..." at bounding box center [688, 39] width 926 height 18
click at [451, 142] on div "Loading Records ... Sorry, something went wrong please try again." at bounding box center [689, 456] width 950 height 876
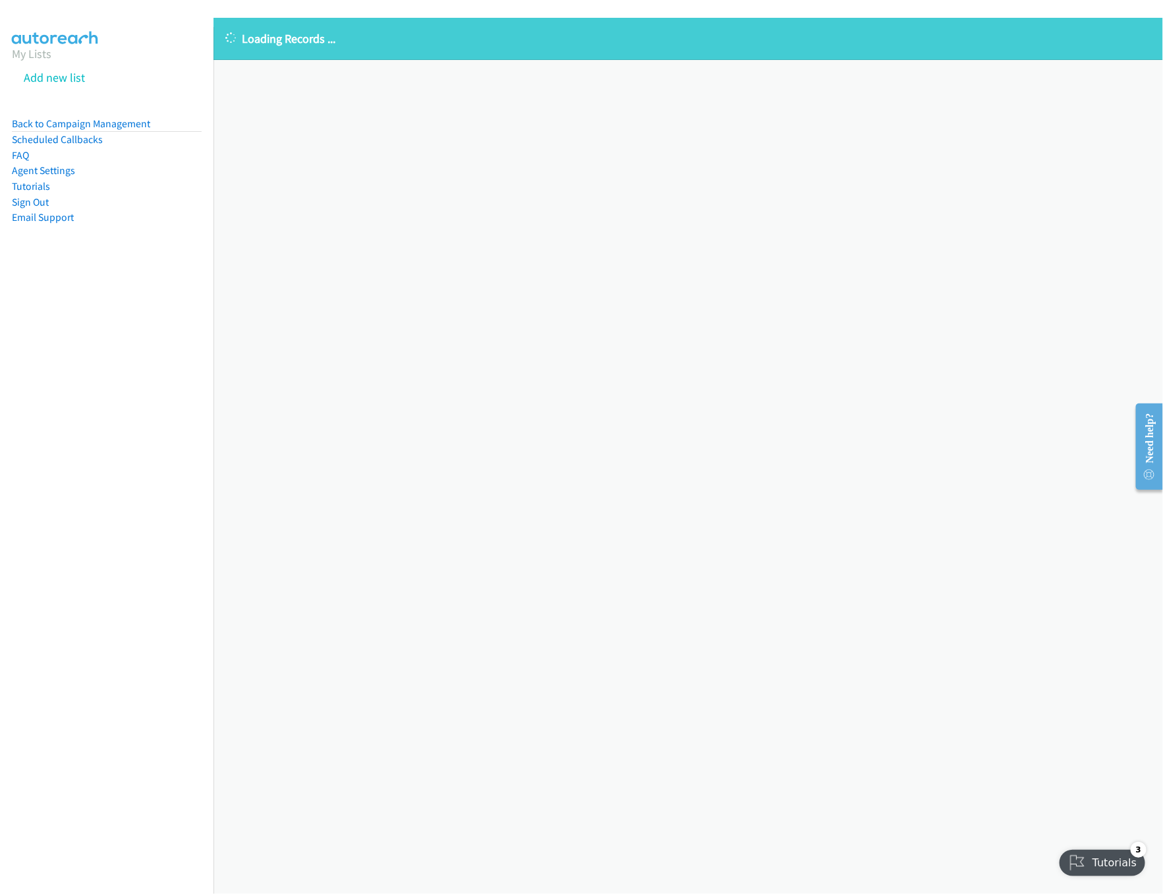
click at [511, 93] on div "Loading Records ... Sorry, something went wrong please try again." at bounding box center [689, 456] width 950 height 876
click at [509, 93] on div "Loading Records ... Sorry, something went wrong please try again." at bounding box center [689, 456] width 950 height 876
click at [139, 121] on link "Back to Campaign Management" at bounding box center [81, 123] width 138 height 13
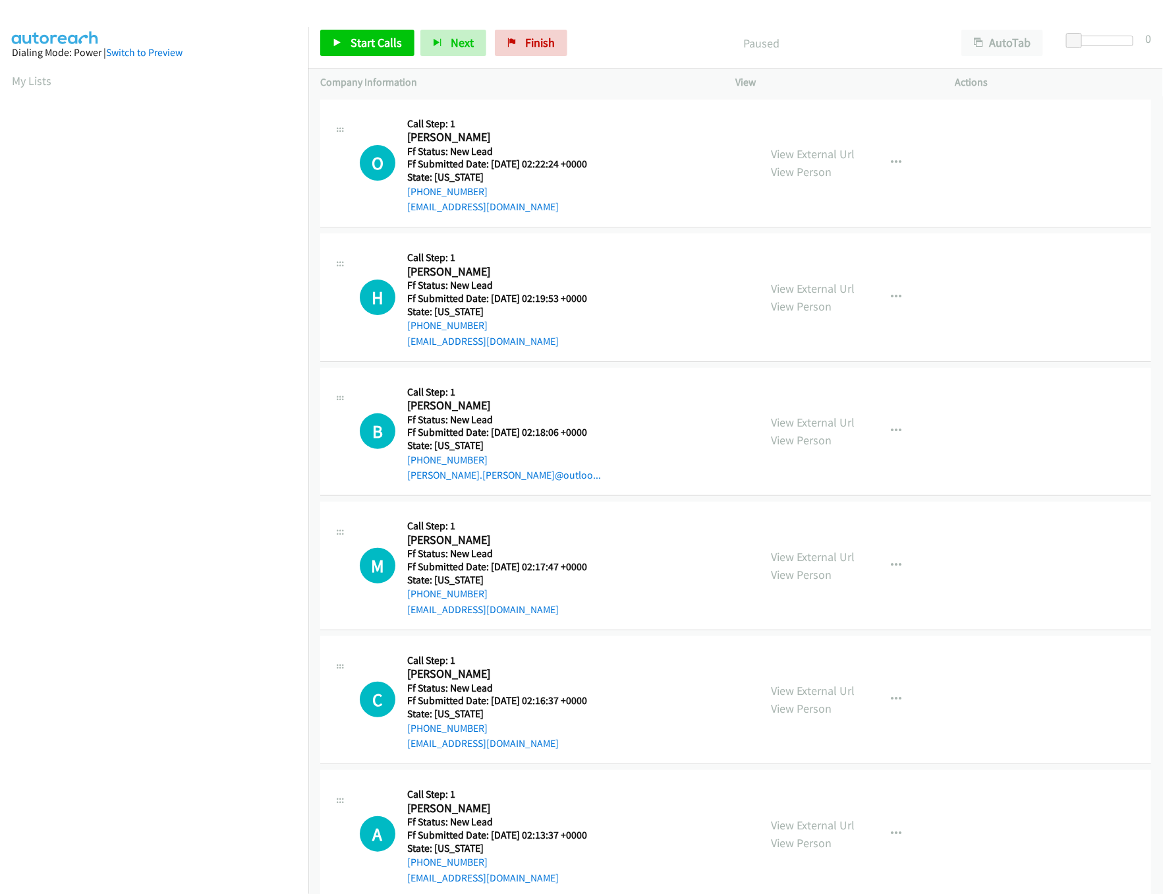
drag, startPoint x: 537, startPoint y: 95, endPoint x: 550, endPoint y: 103, distance: 15.7
click at [537, 95] on div "Company Information" at bounding box center [516, 83] width 416 height 28
click at [777, 157] on link "View External Url" at bounding box center [814, 153] width 84 height 15
click at [380, 40] on span "Start Calls" at bounding box center [376, 42] width 51 height 15
drag, startPoint x: 1071, startPoint y: 38, endPoint x: 1115, endPoint y: 42, distance: 45.0
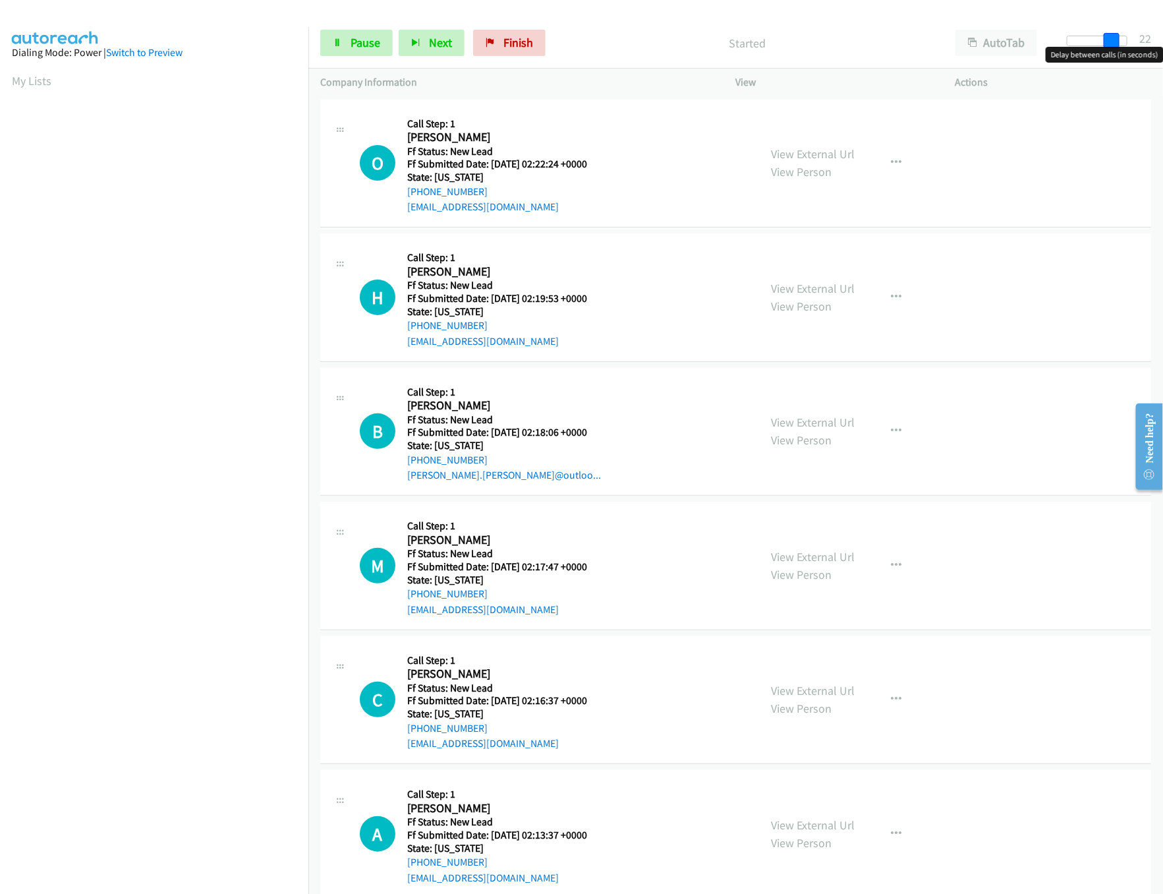
click at [1115, 42] on span at bounding box center [1112, 41] width 16 height 16
click at [803, 283] on link "View External Url" at bounding box center [814, 288] width 84 height 15
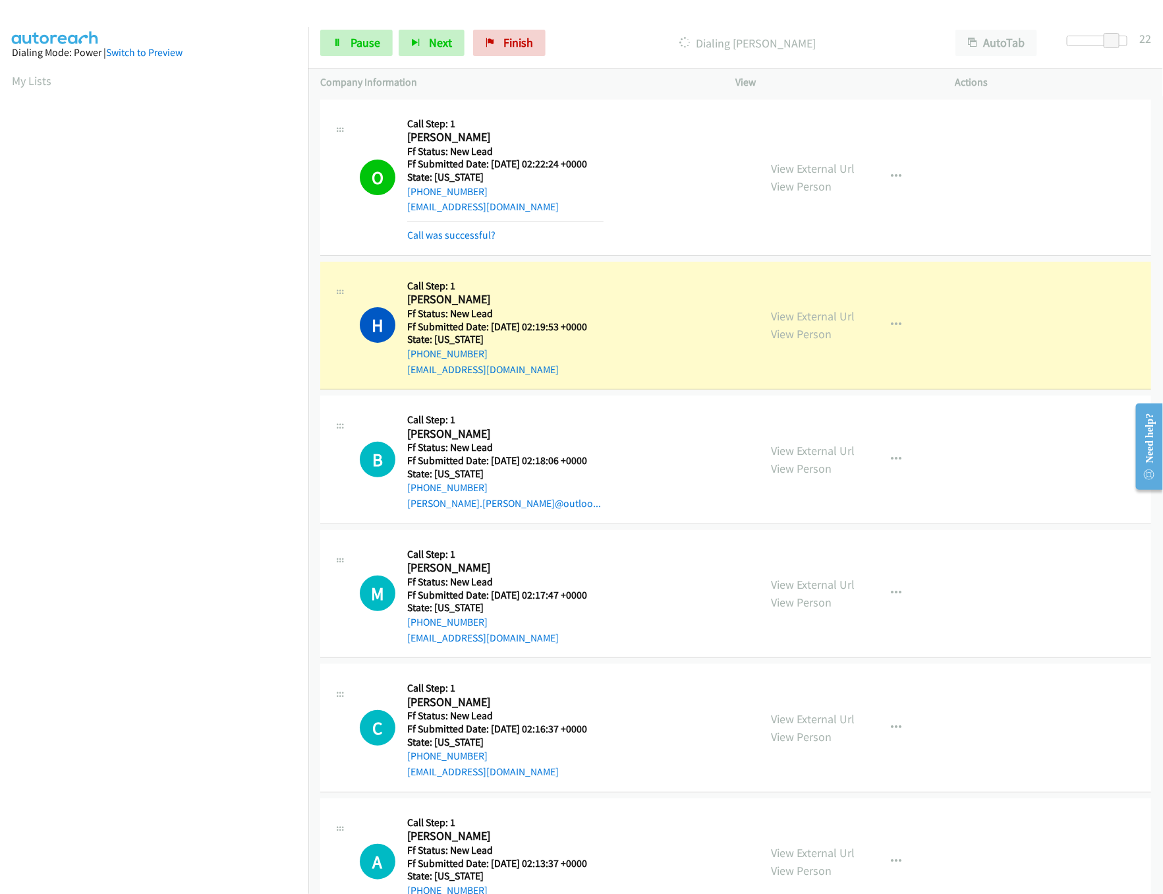
click at [821, 465] on link "View Person" at bounding box center [802, 468] width 61 height 15
click at [825, 451] on link "View External Url" at bounding box center [814, 450] width 84 height 15
click at [471, 236] on link "Call was successful?" at bounding box center [451, 235] width 88 height 13
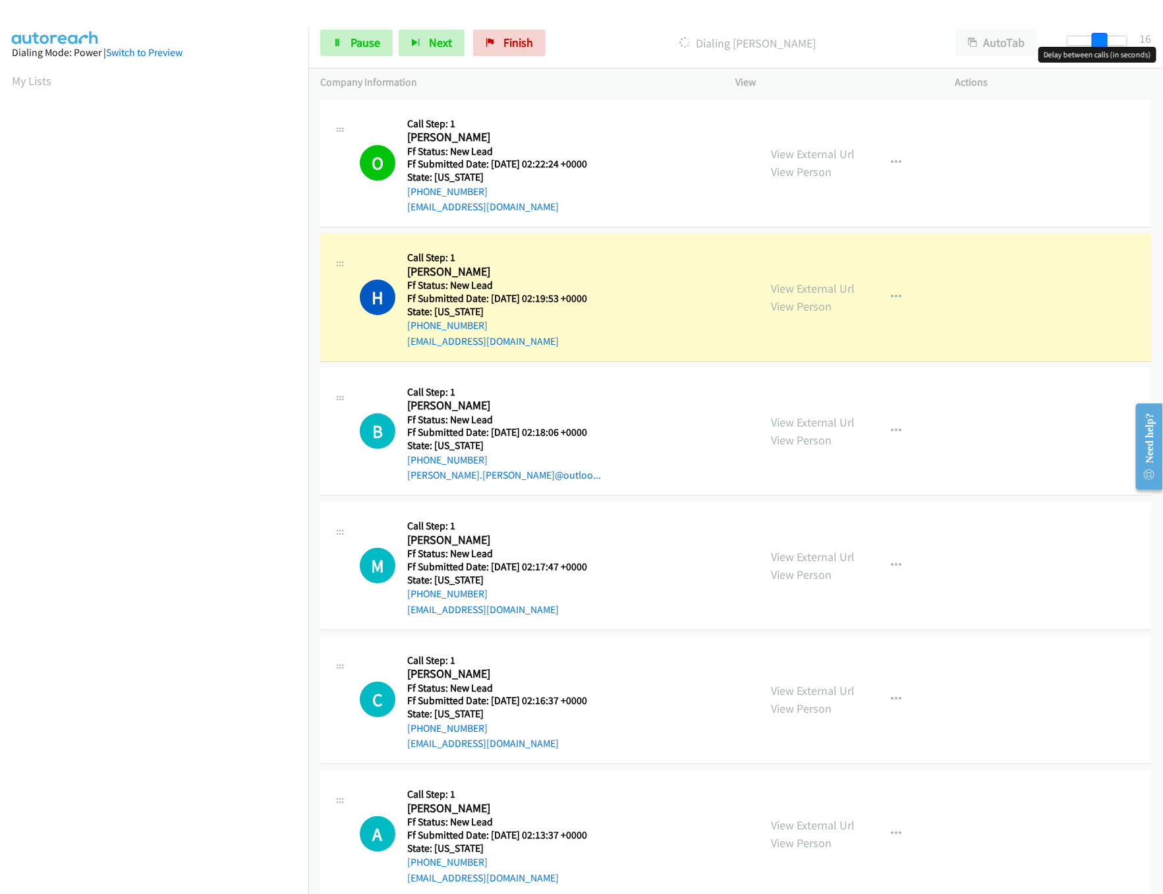
drag, startPoint x: 1112, startPoint y: 40, endPoint x: 1092, endPoint y: 44, distance: 20.8
click at [1098, 44] on span at bounding box center [1100, 41] width 16 height 16
drag, startPoint x: 1100, startPoint y: 38, endPoint x: 1092, endPoint y: 53, distance: 17.1
click at [1108, 38] on span at bounding box center [1100, 41] width 16 height 16
click at [805, 558] on link "View External Url" at bounding box center [814, 556] width 84 height 15
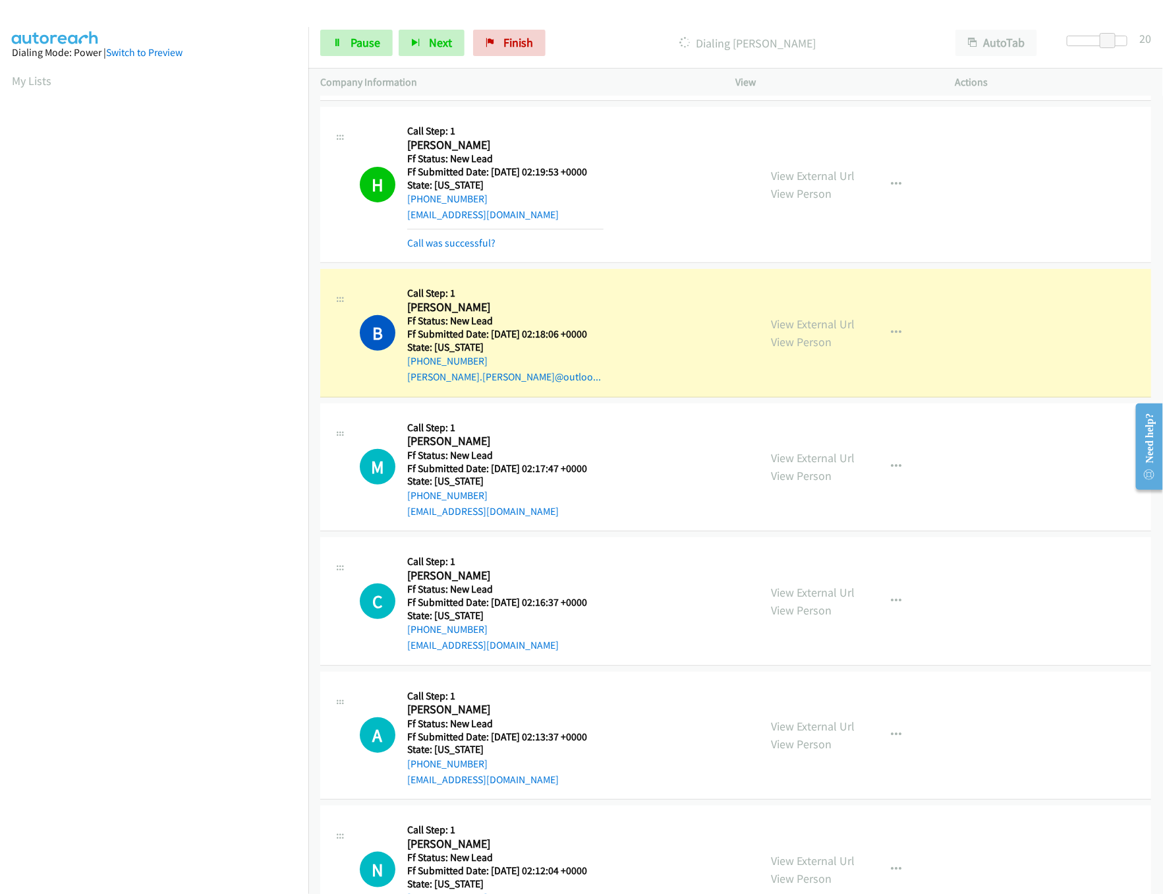
scroll to position [264, 0]
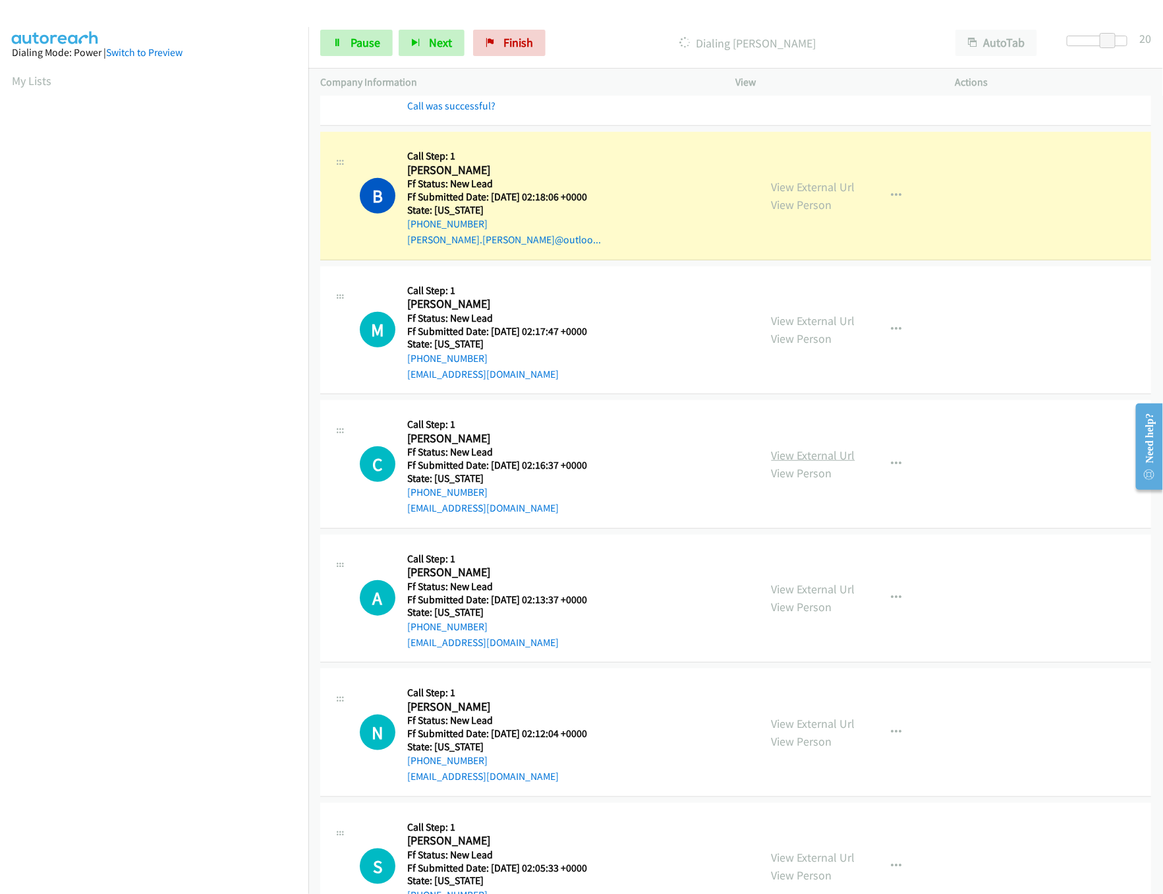
click at [833, 455] on link "View External Url" at bounding box center [814, 455] width 84 height 15
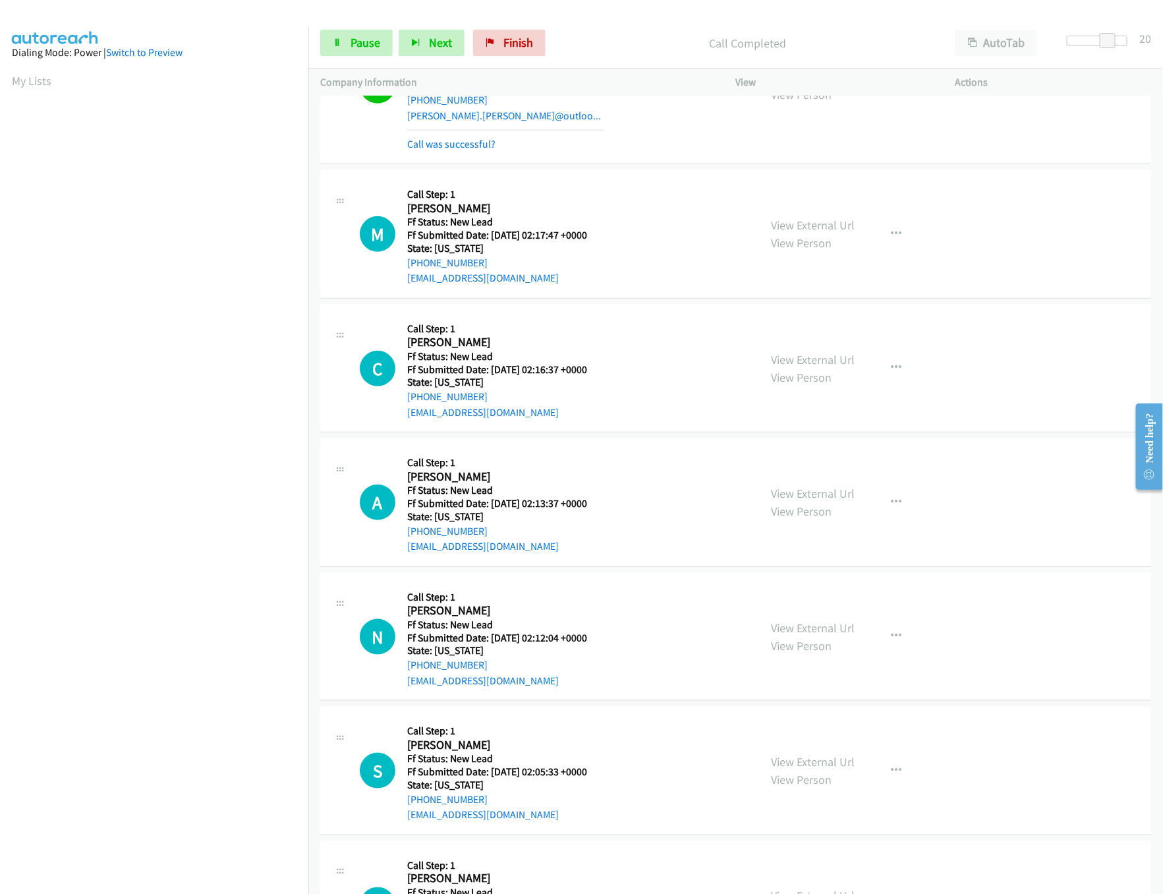
scroll to position [527, 0]
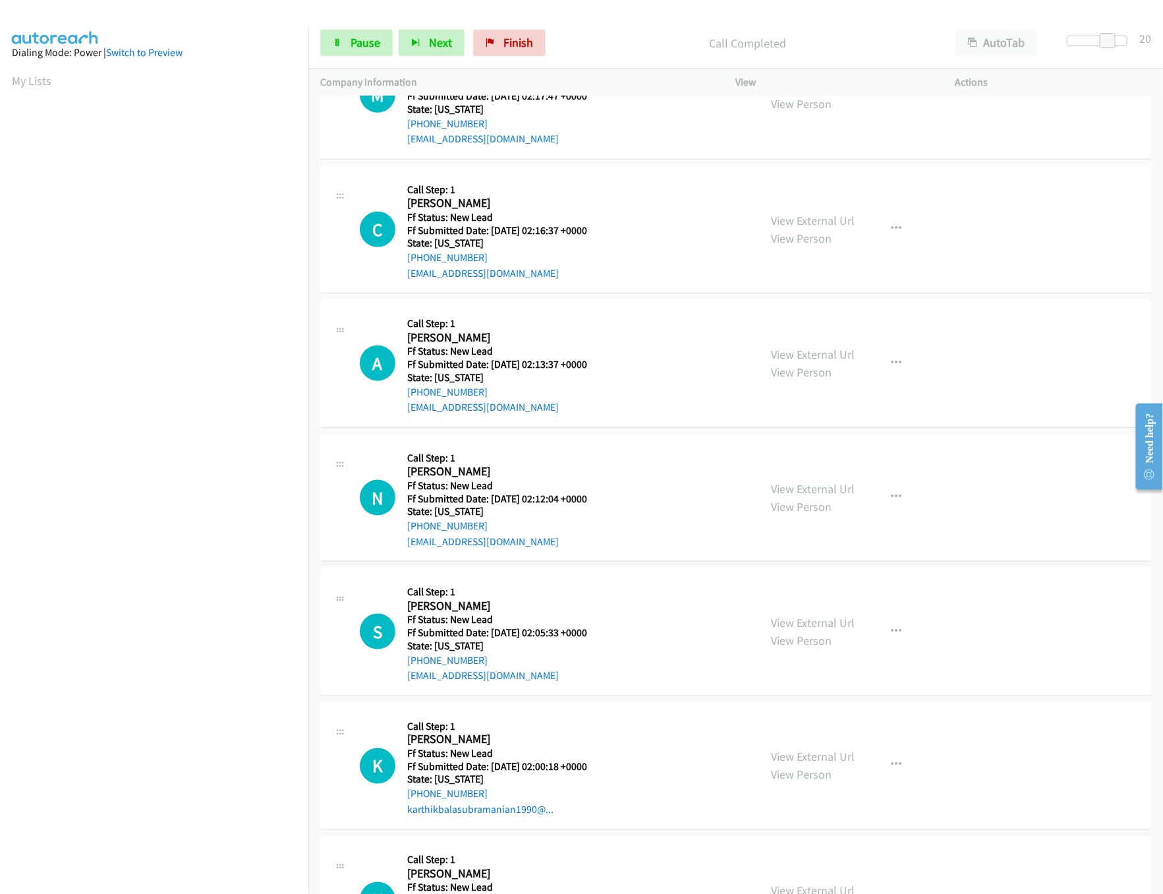
drag, startPoint x: 815, startPoint y: 485, endPoint x: 815, endPoint y: 463, distance: 21.1
click at [815, 485] on link "View External Url" at bounding box center [814, 488] width 84 height 15
click at [837, 361] on link "View External Url" at bounding box center [814, 354] width 84 height 15
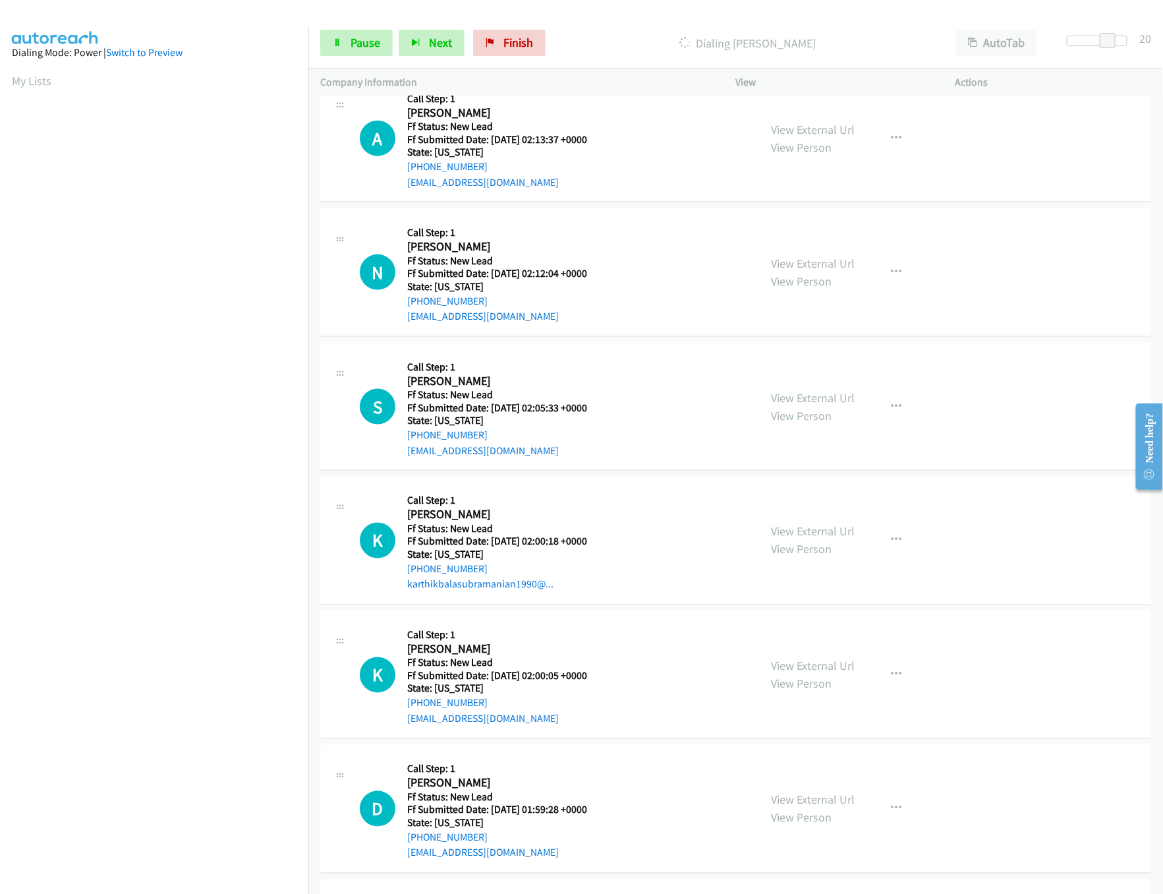
scroll to position [659, 0]
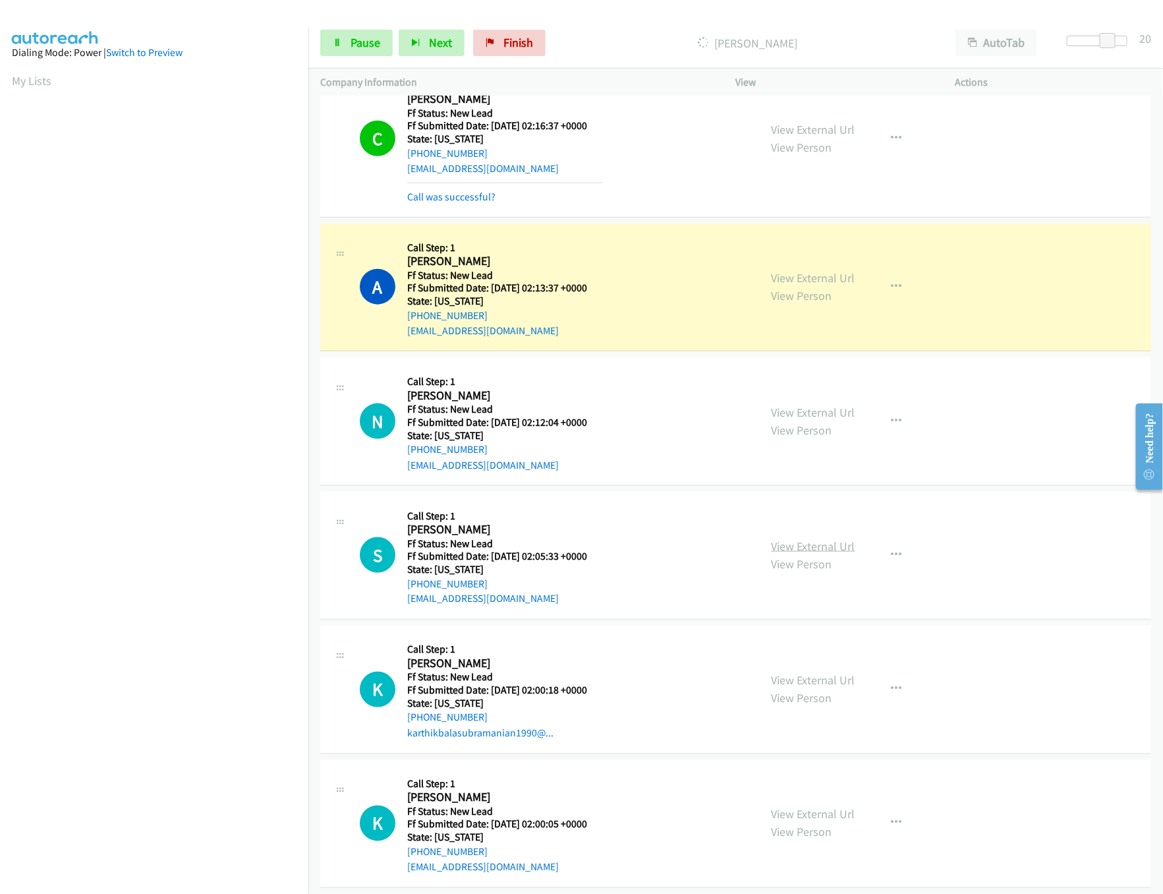
click at [841, 548] on link "View External Url" at bounding box center [814, 546] width 84 height 15
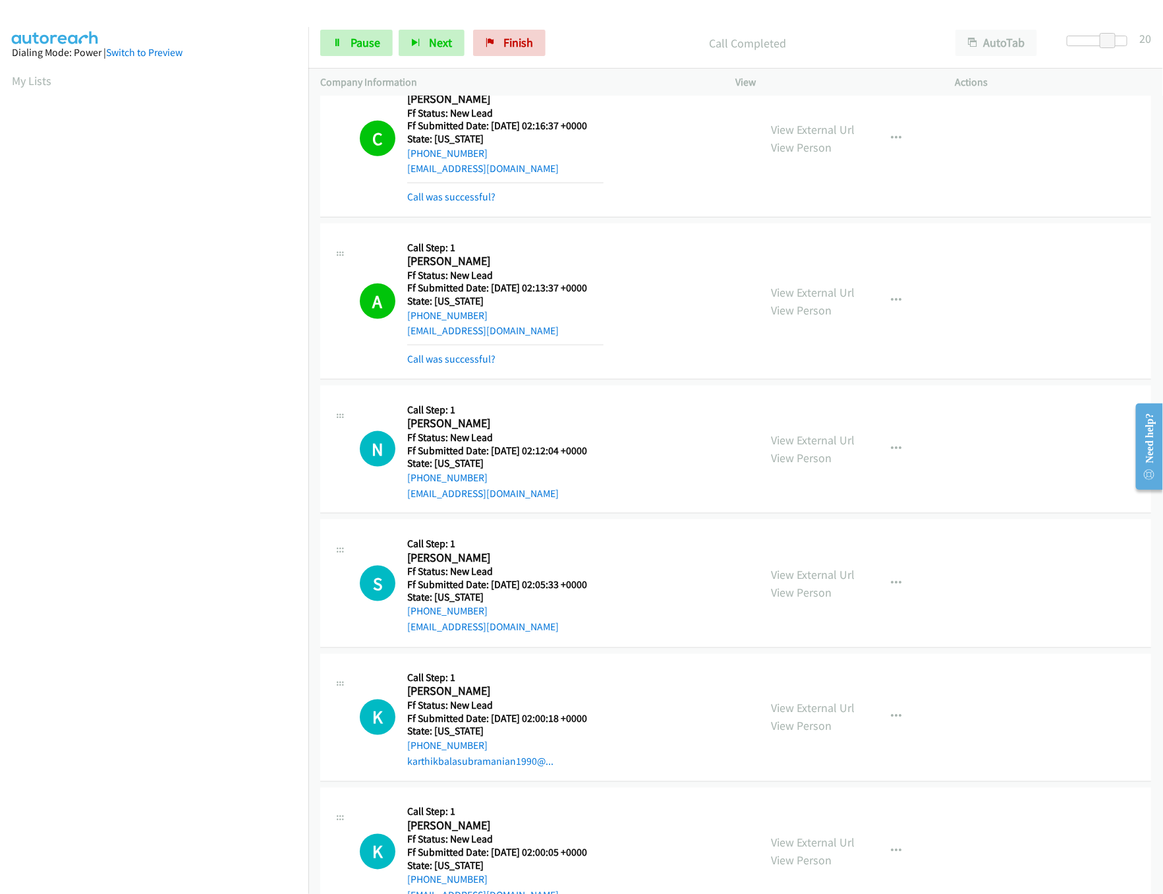
scroll to position [791, 0]
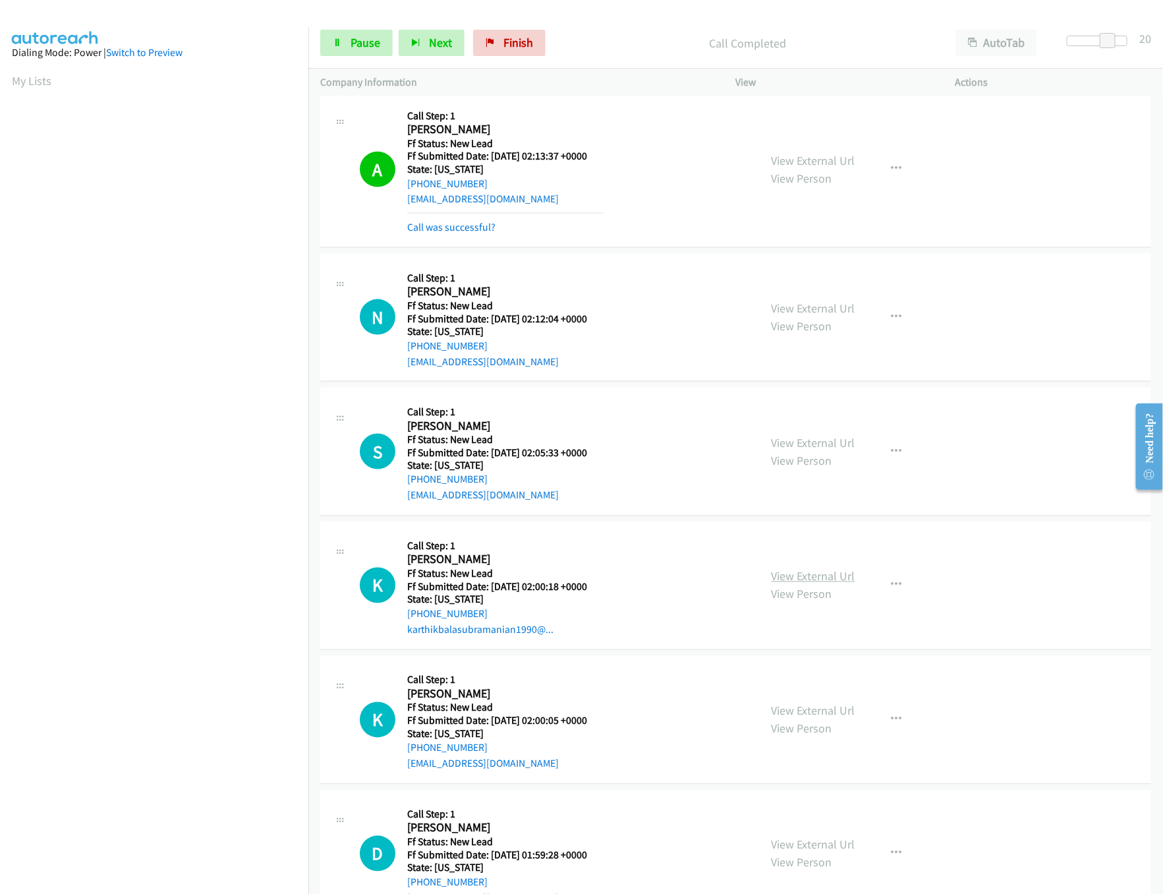
click at [811, 581] on link "View External Url" at bounding box center [814, 576] width 84 height 15
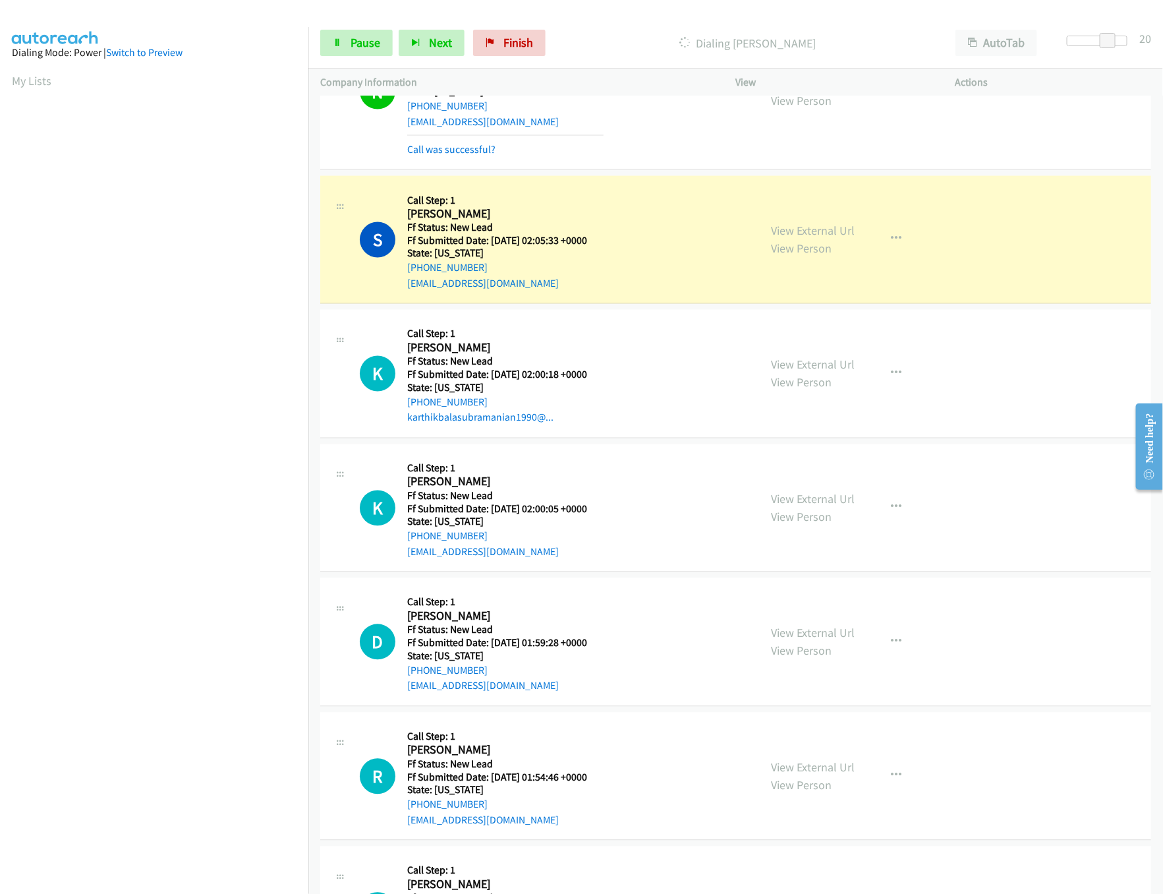
scroll to position [1055, 0]
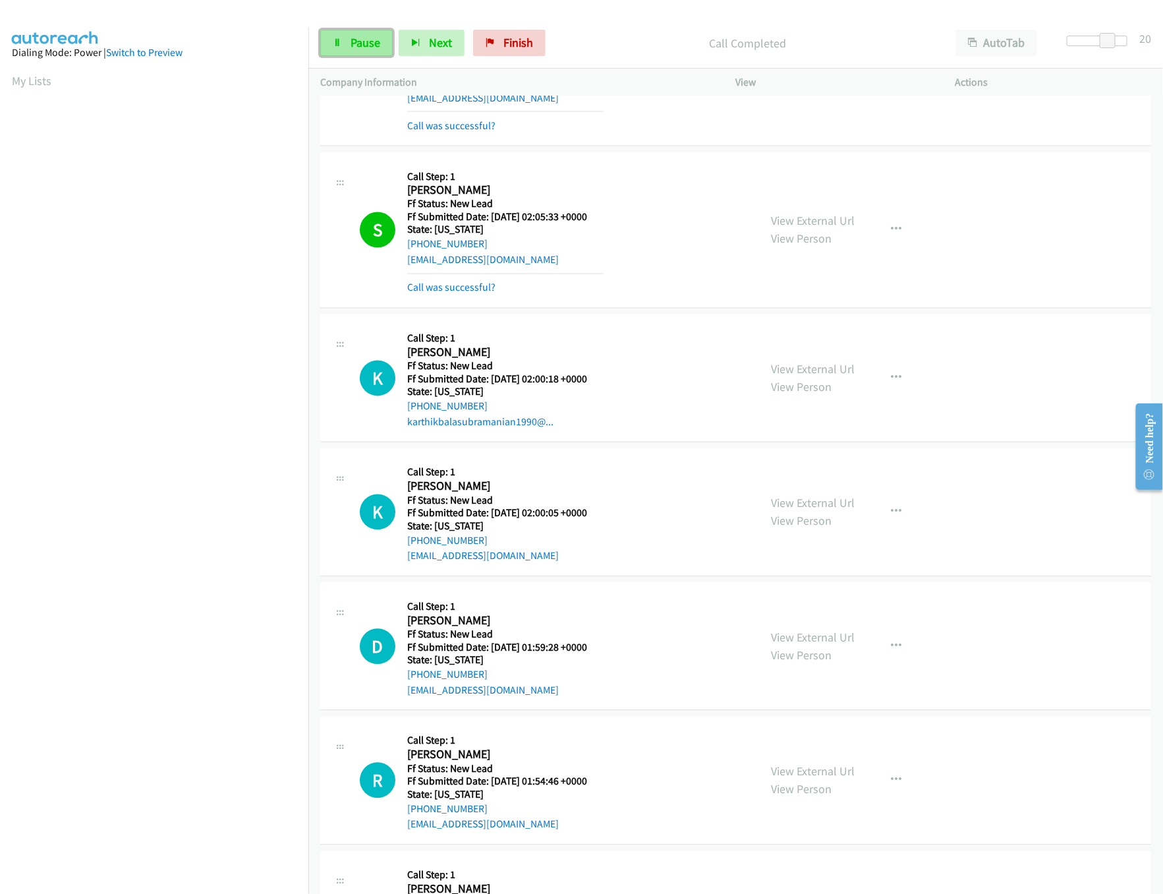
click at [341, 47] on link "Pause" at bounding box center [356, 43] width 73 height 26
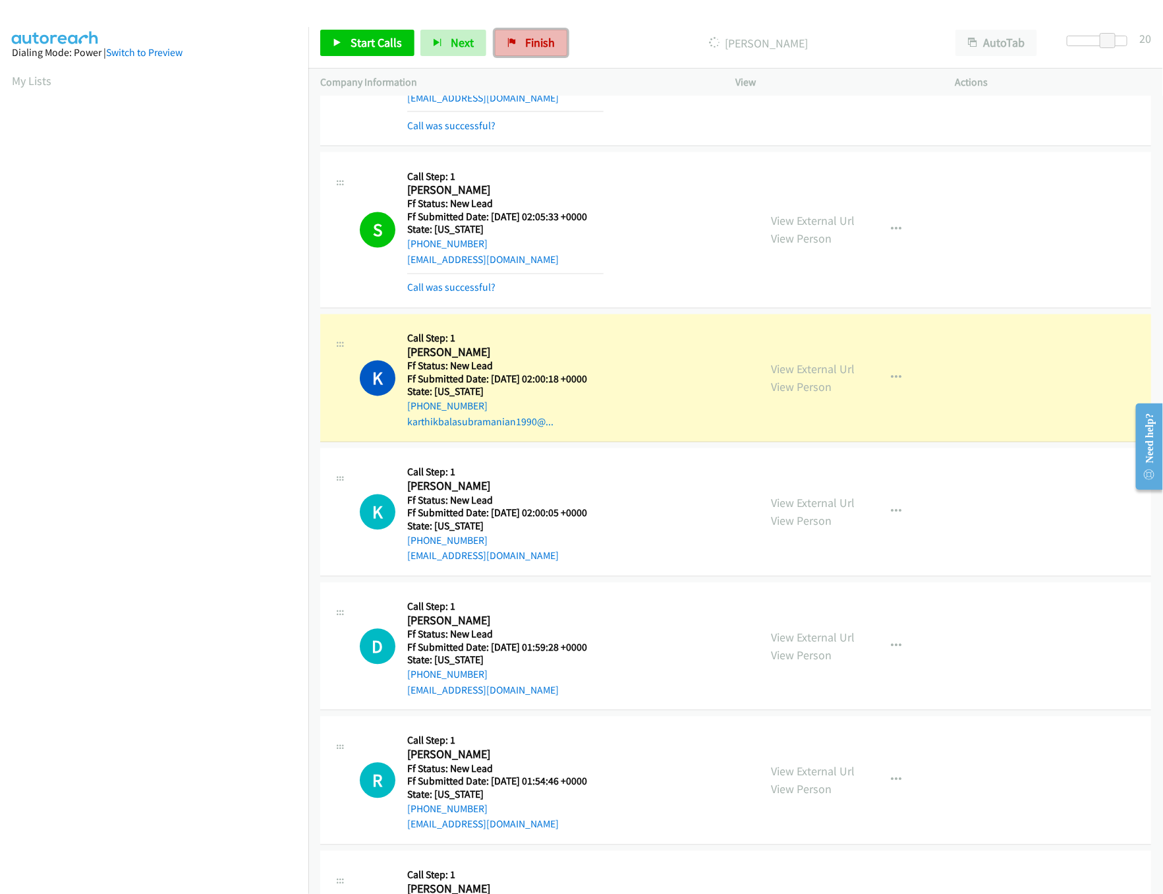
click at [515, 40] on link "Finish" at bounding box center [531, 43] width 73 height 26
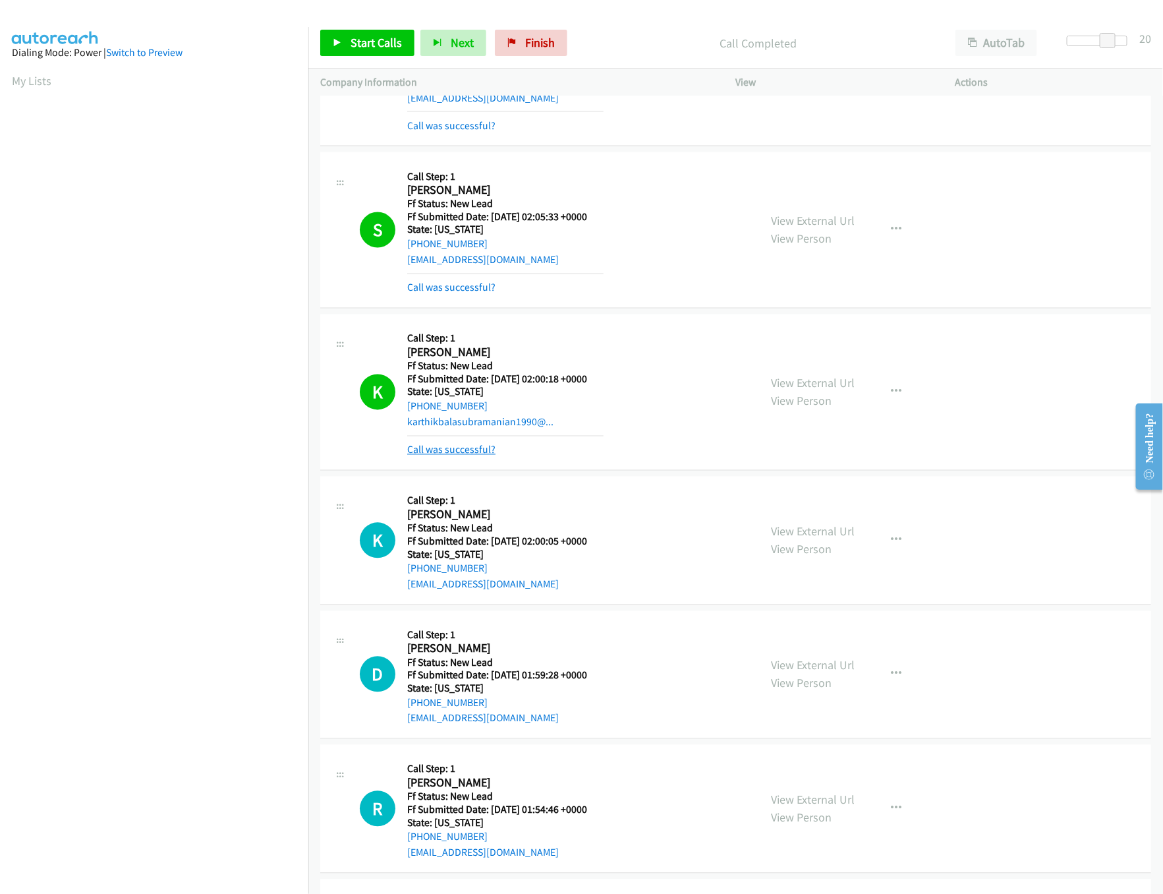
click at [447, 448] on link "Call was successful?" at bounding box center [451, 450] width 88 height 13
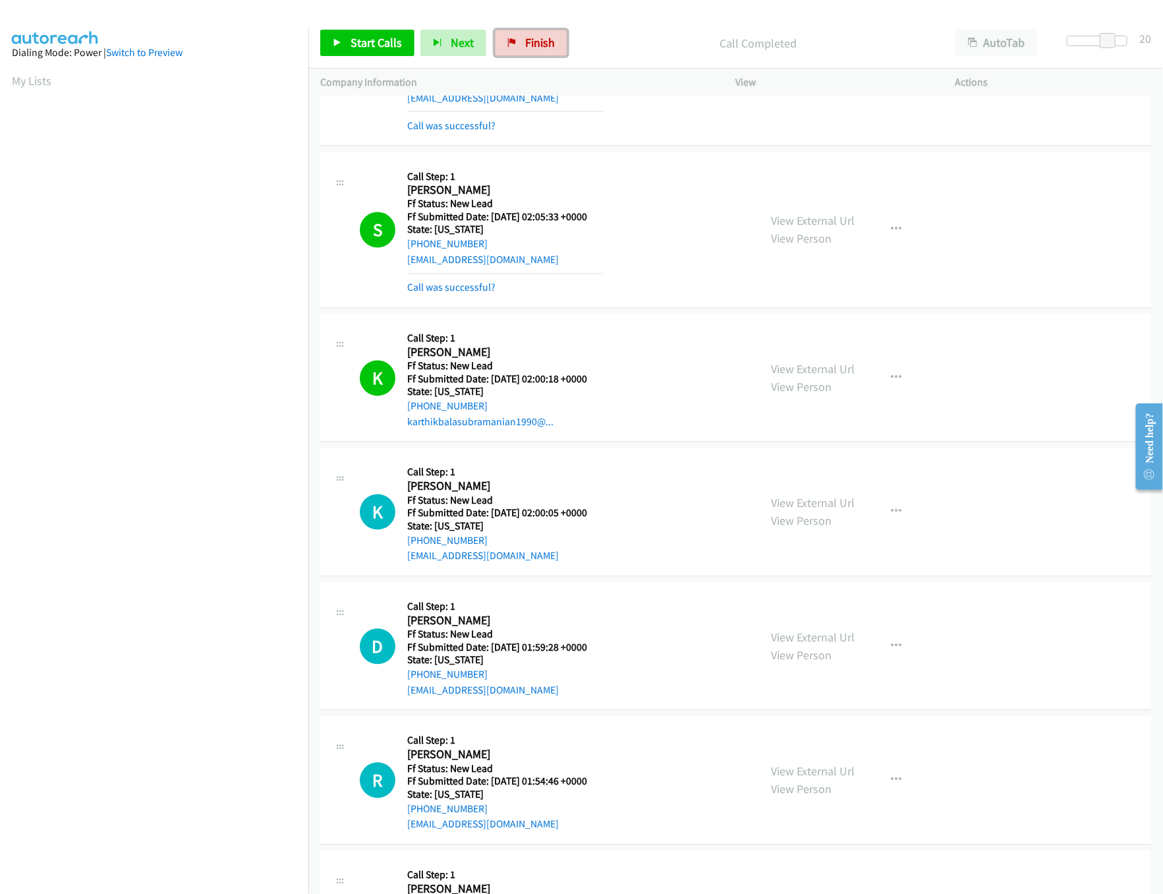
click at [544, 45] on span "Finish" at bounding box center [540, 42] width 30 height 15
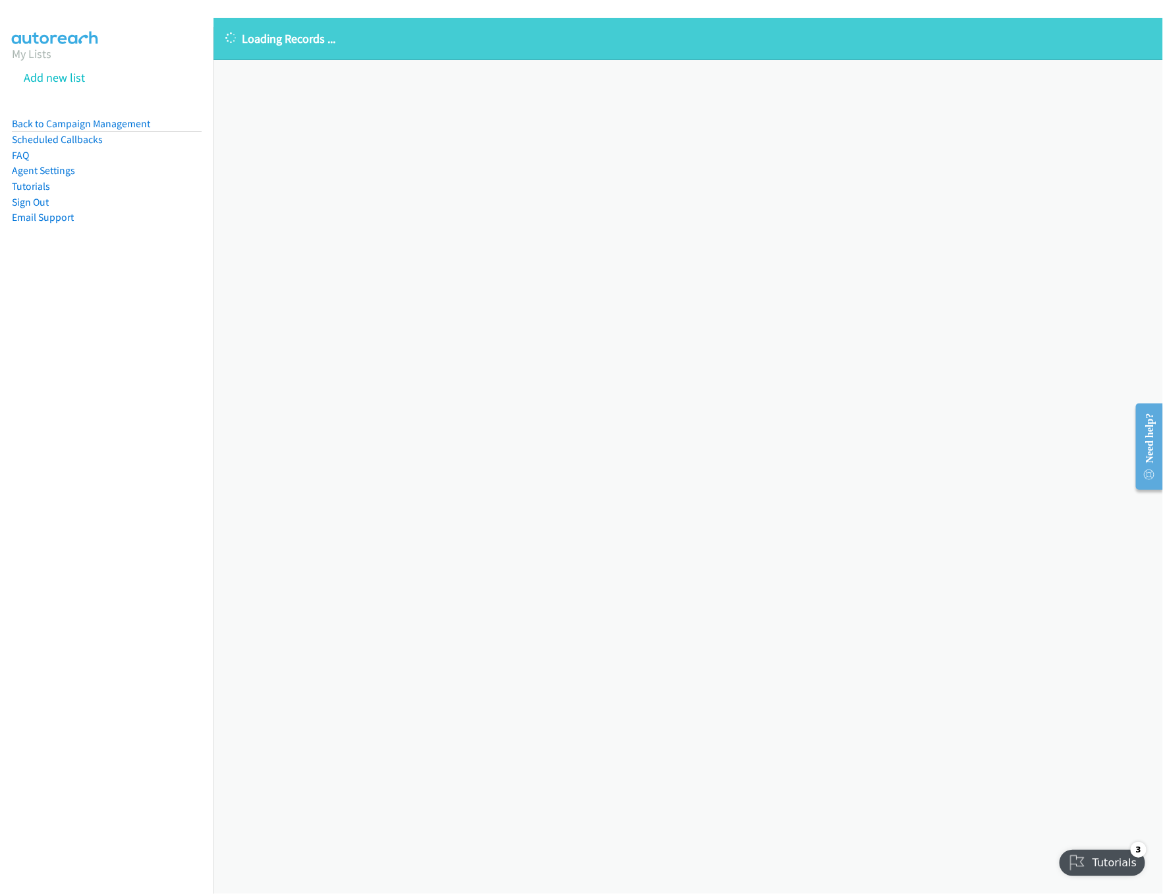
click at [550, 196] on div "Loading Records ... Sorry, something went wrong please try again." at bounding box center [689, 456] width 950 height 876
click at [512, 382] on div "Loading Records ... Sorry, something went wrong please try again." at bounding box center [689, 456] width 950 height 876
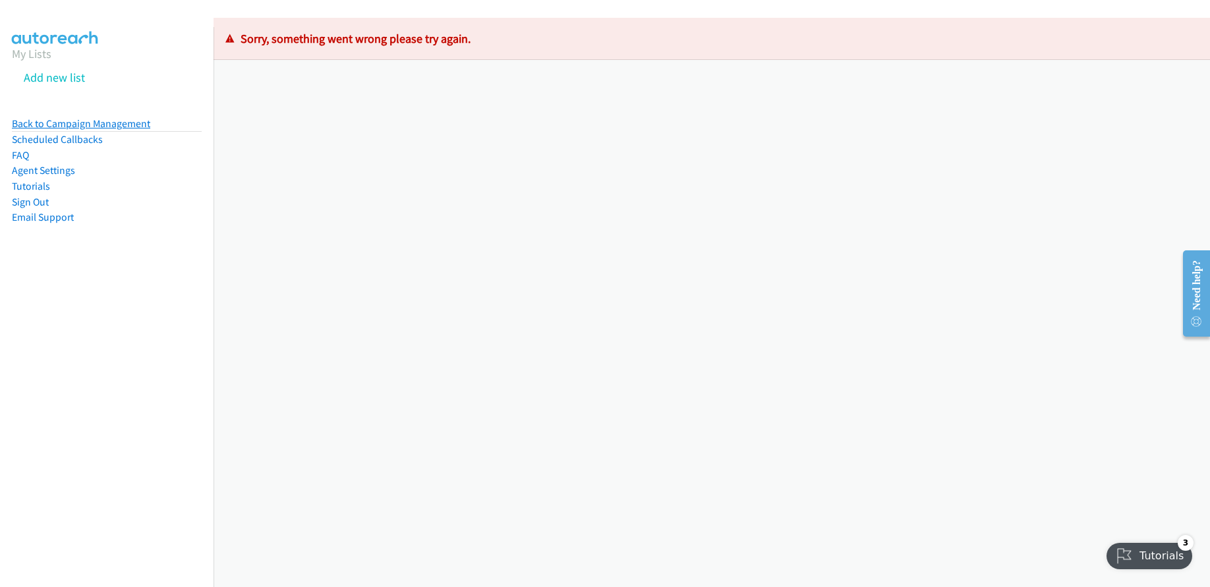
click at [95, 127] on link "Back to Campaign Management" at bounding box center [81, 123] width 138 height 13
click at [89, 119] on link "Back to Campaign Management" at bounding box center [81, 123] width 138 height 13
